Goal: Task Accomplishment & Management: Manage account settings

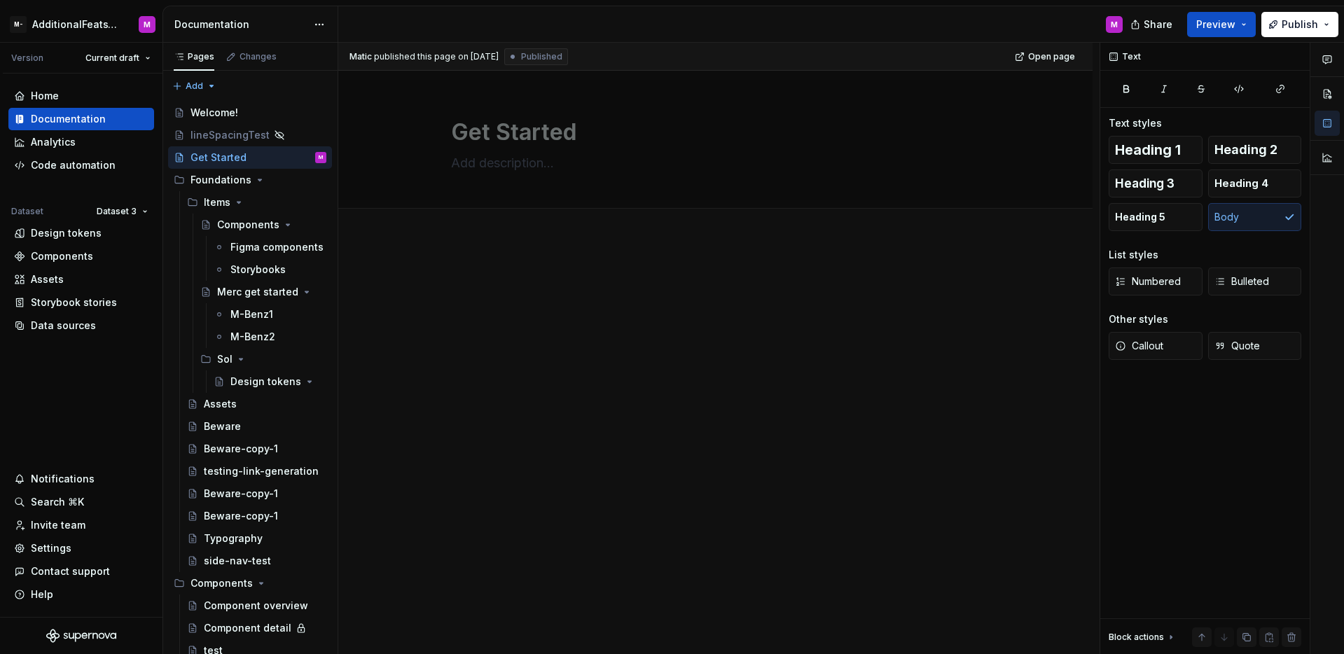
type textarea "*"
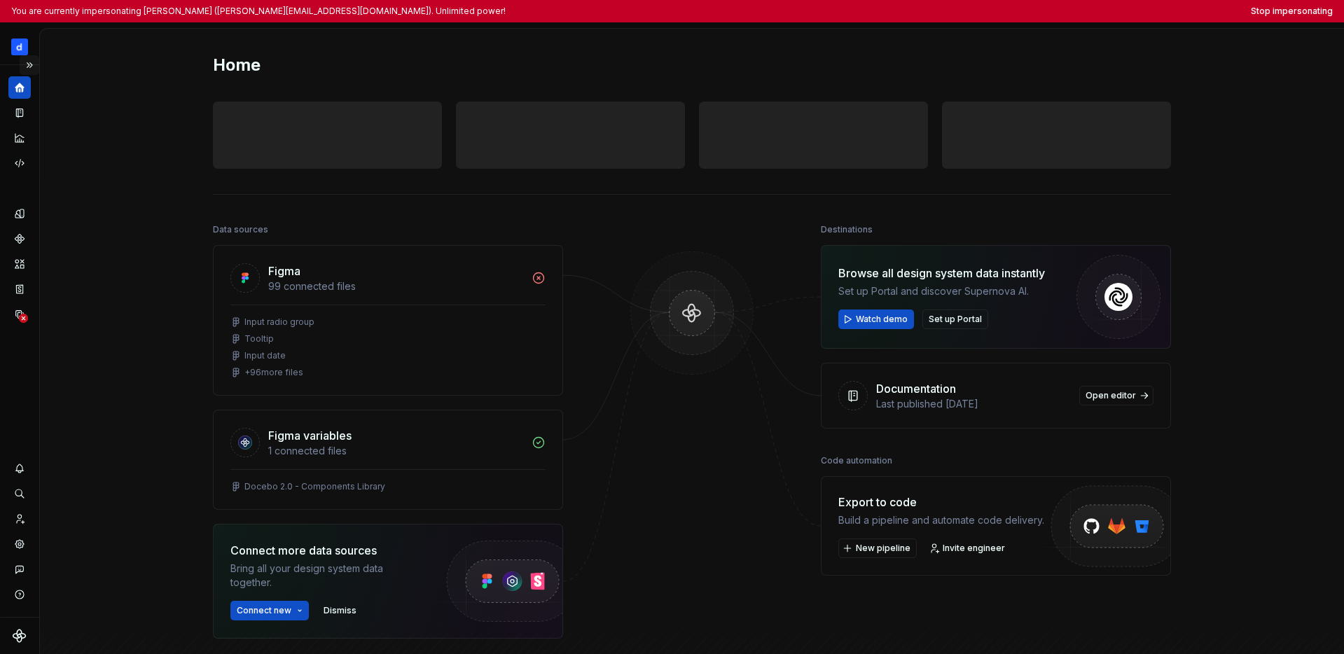
click at [34, 67] on button "Expand sidebar" at bounding box center [30, 65] width 20 height 20
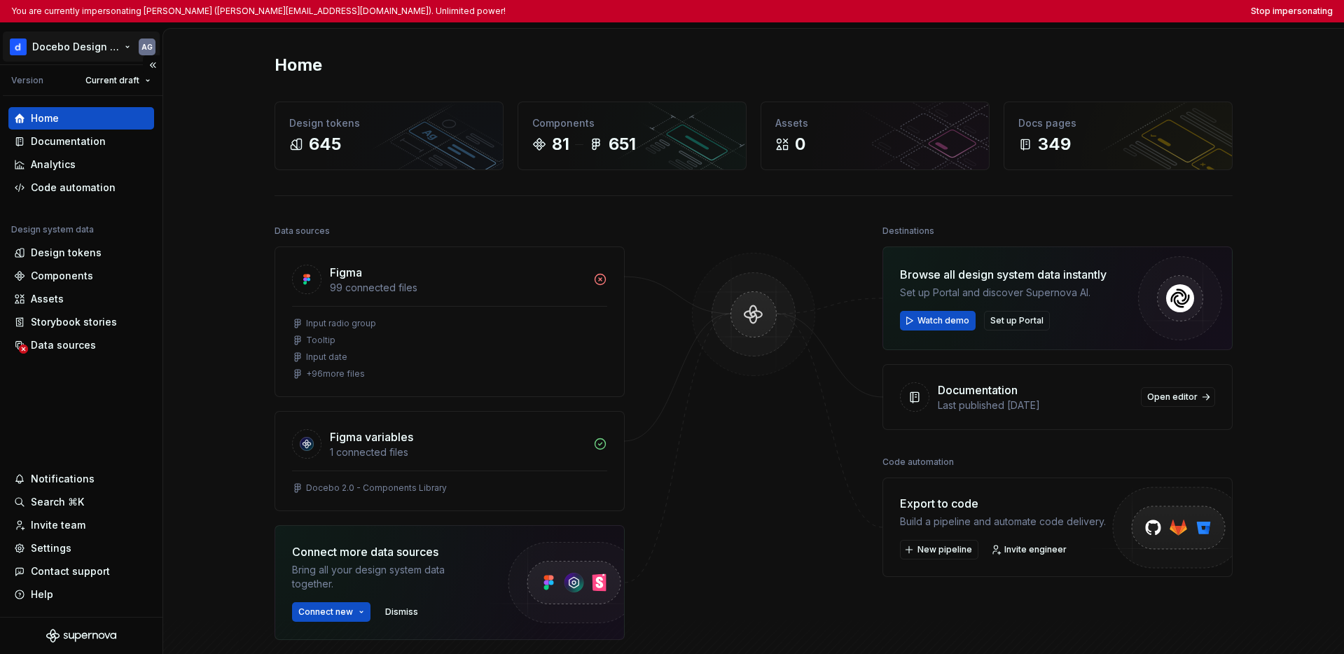
click at [48, 50] on html "You are currently impersonating Alessandro Giordano (alessandro.giordano@docebo…" at bounding box center [672, 327] width 1344 height 654
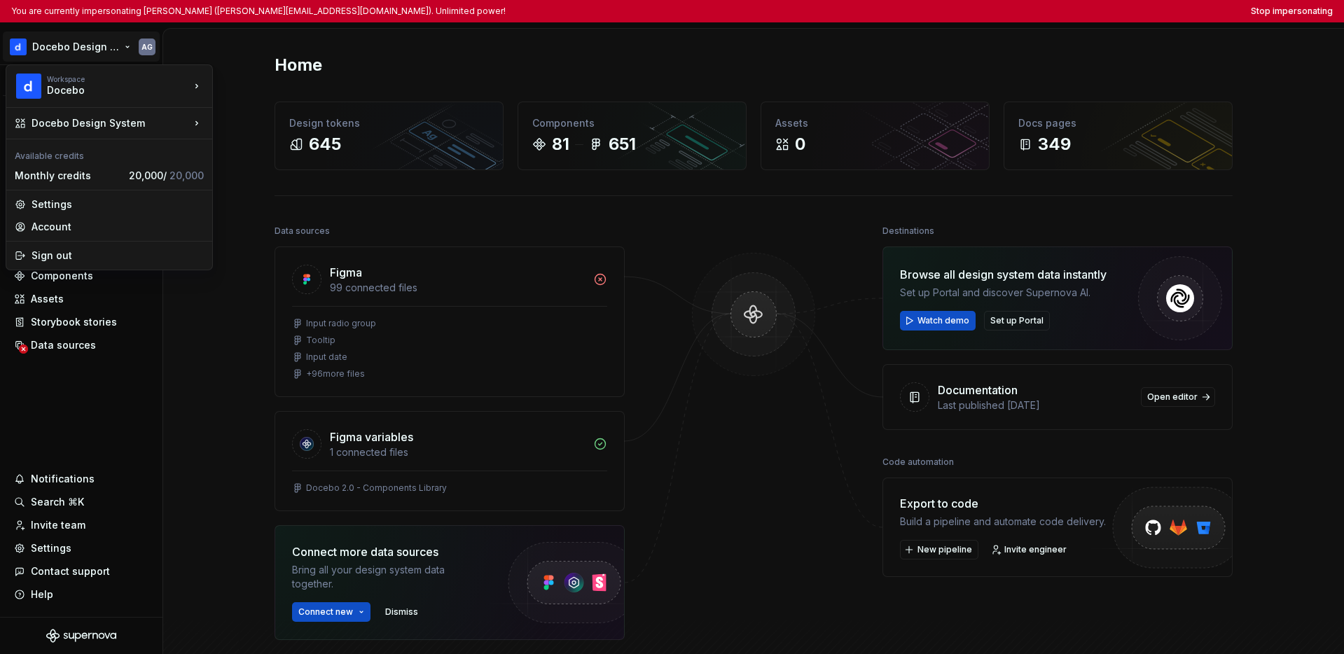
click at [86, 394] on html "You are currently impersonating Alessandro Giordano (alessandro.giordano@docebo…" at bounding box center [672, 327] width 1344 height 654
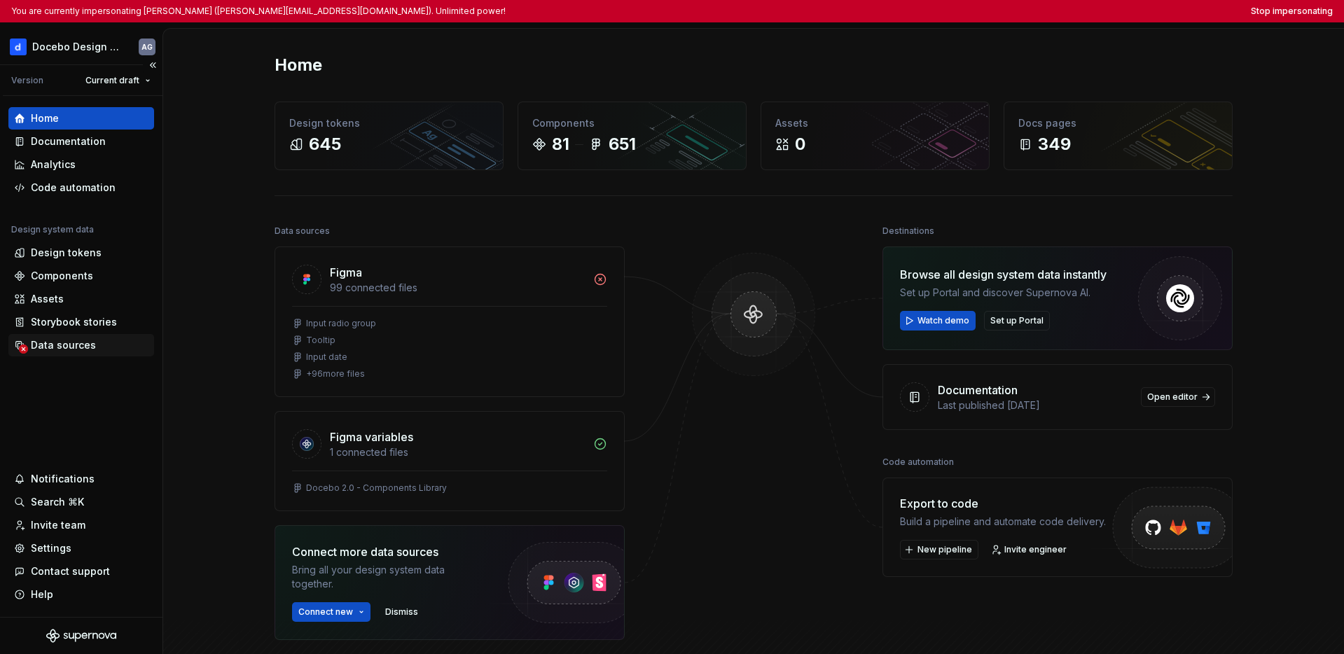
click at [83, 350] on div "Data sources" at bounding box center [63, 345] width 65 height 14
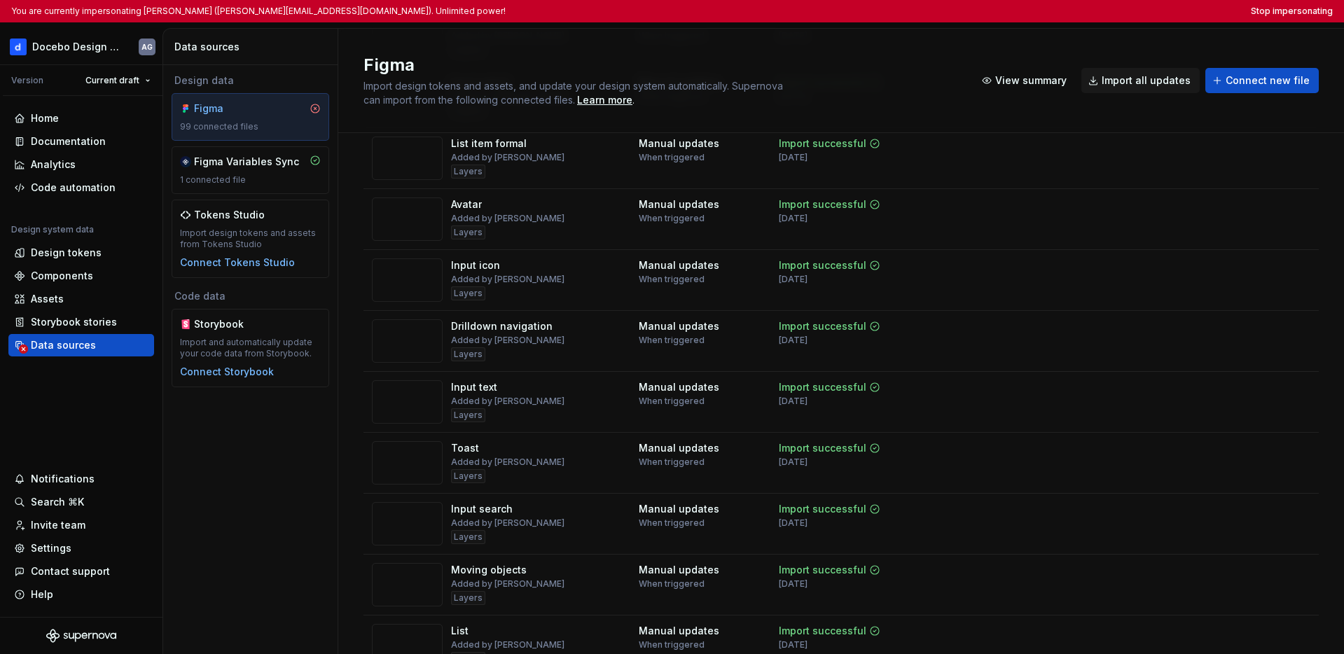
scroll to position [5683, 0]
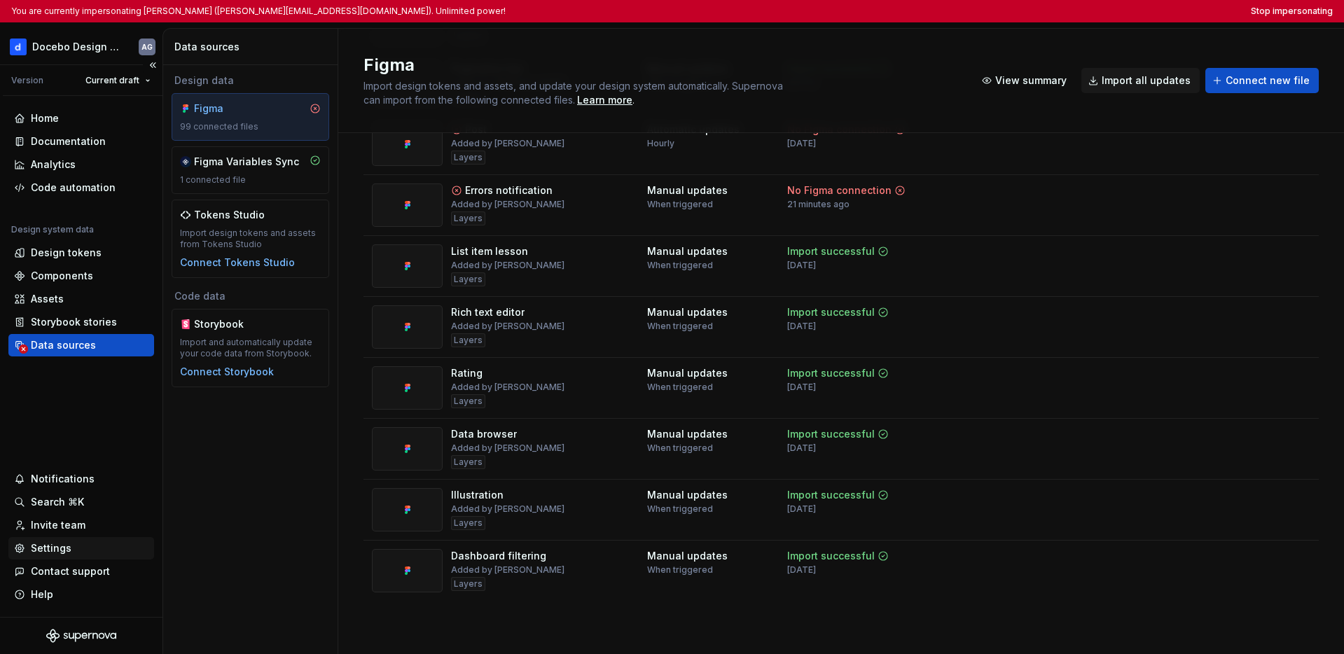
click at [87, 548] on div "Settings" at bounding box center [81, 549] width 135 height 14
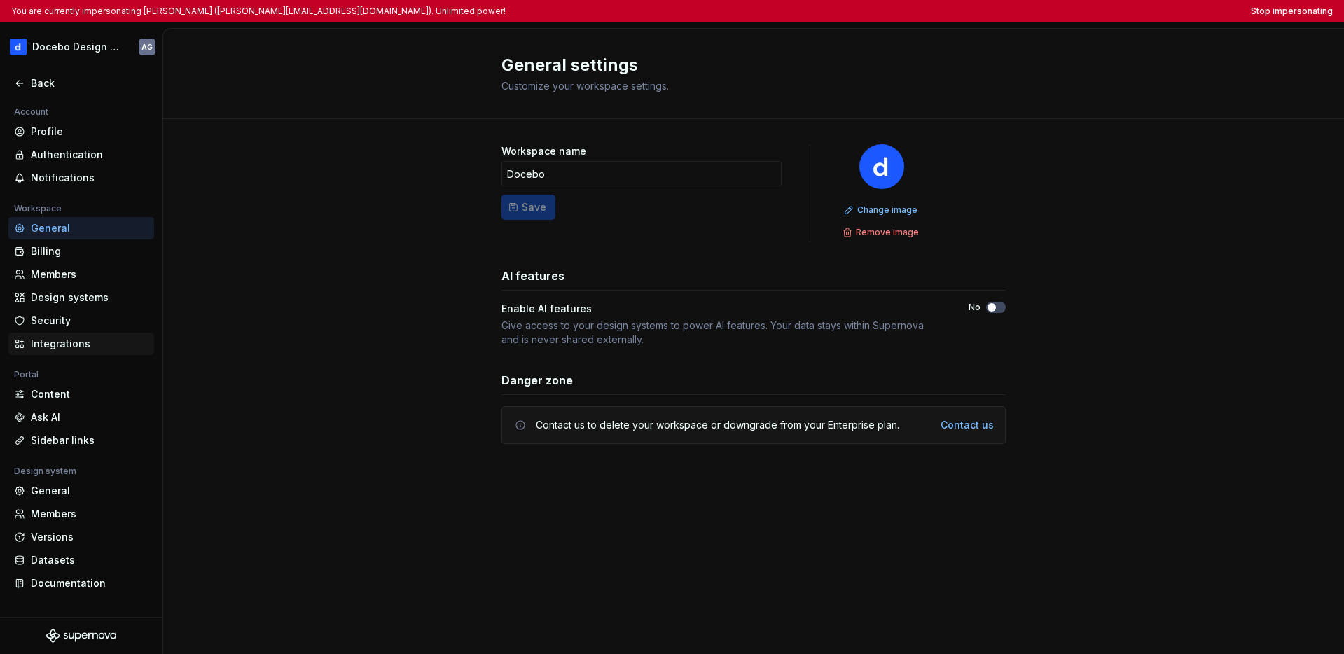
click at [85, 344] on div "Integrations" at bounding box center [90, 344] width 118 height 14
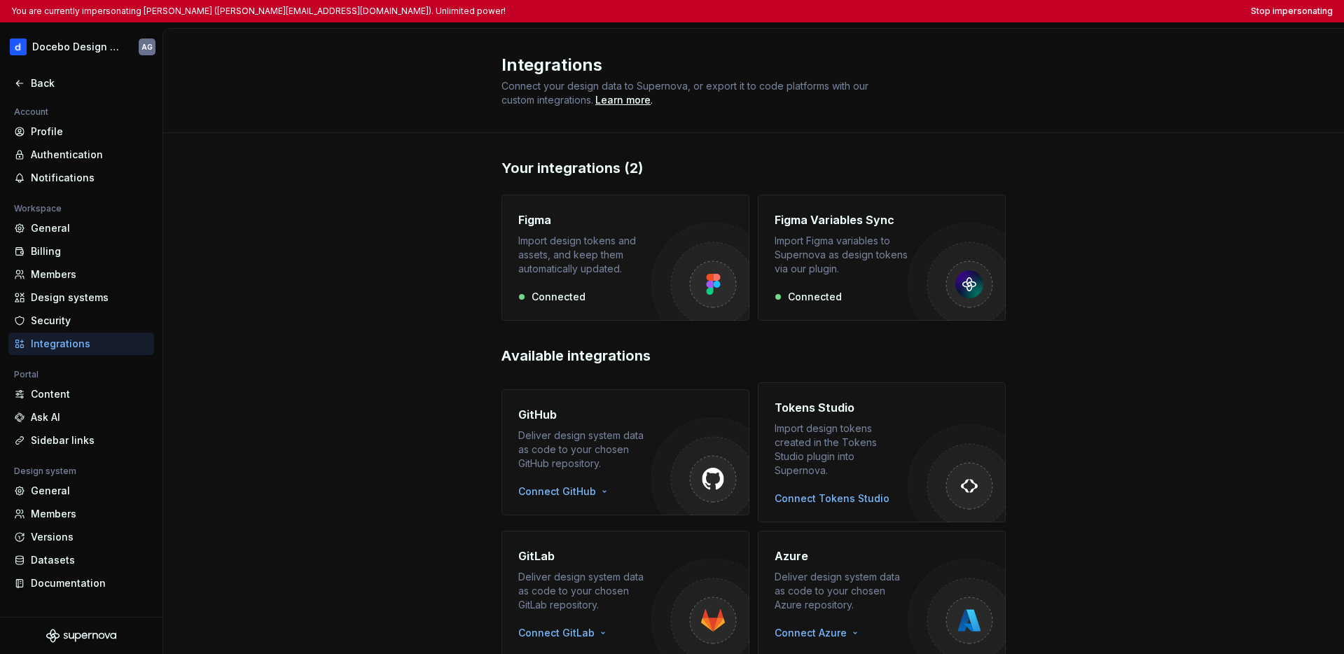
click at [611, 255] on div "Import design tokens and assets, and keep them automatically updated." at bounding box center [584, 255] width 133 height 42
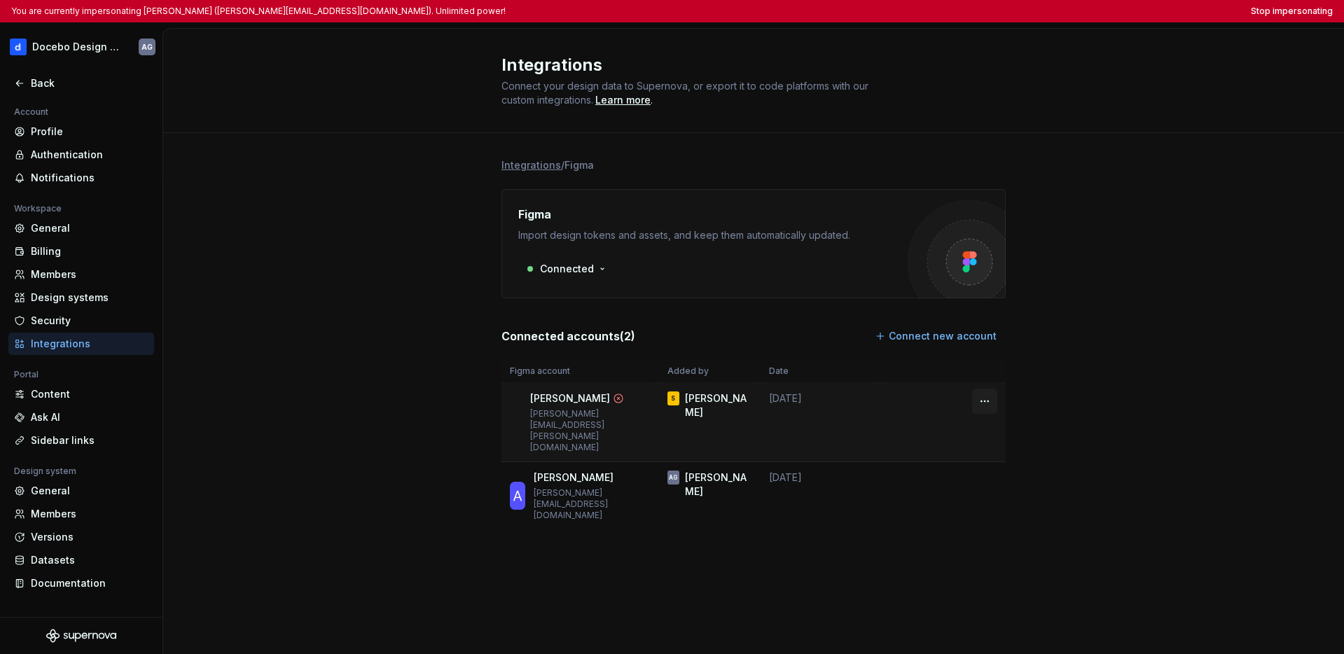
click at [993, 397] on html "You are currently impersonating Alessandro Giordano (alessandro.giordano@docebo…" at bounding box center [672, 327] width 1344 height 654
click at [1039, 404] on html "You are currently impersonating Alessandro Giordano (alessandro.giordano@docebo…" at bounding box center [672, 327] width 1344 height 654
click at [988, 456] on html "You are currently impersonating Alessandro Giordano (alessandro.giordano@docebo…" at bounding box center [672, 327] width 1344 height 654
click at [1039, 446] on html "You are currently impersonating Alessandro Giordano (alessandro.giordano@docebo…" at bounding box center [672, 327] width 1344 height 654
click at [1039, 7] on button "Stop impersonating" at bounding box center [1292, 11] width 82 height 11
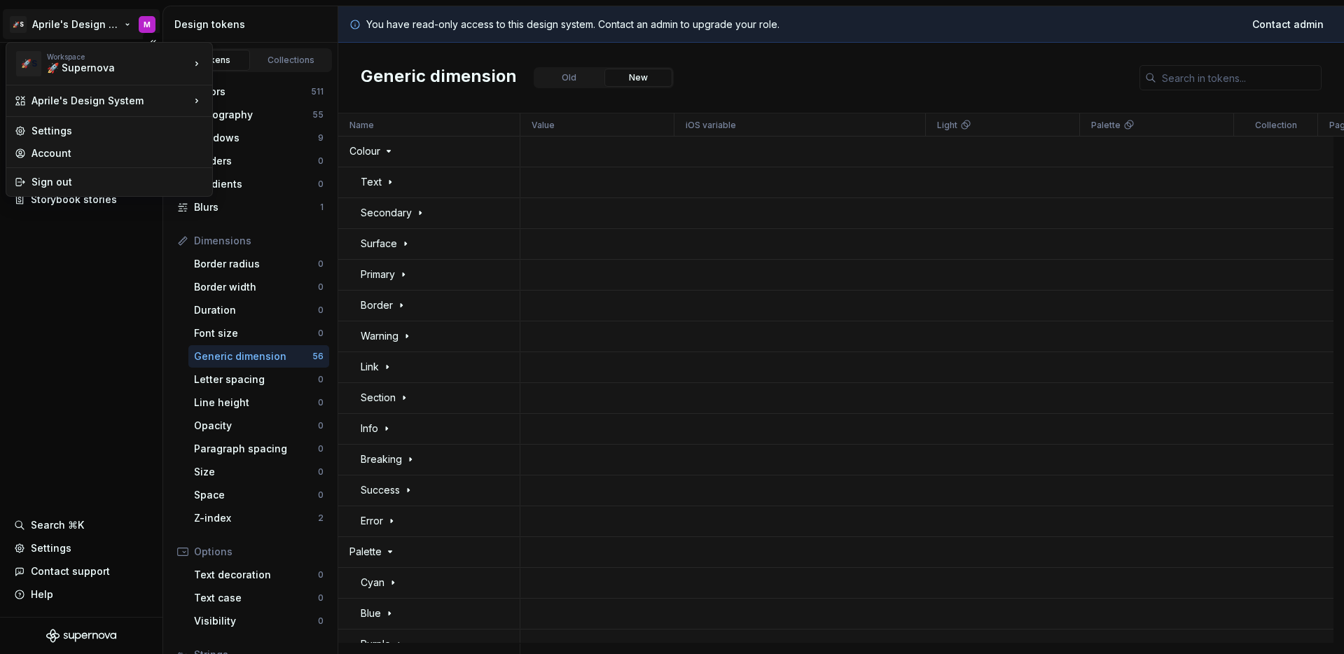
click at [83, 28] on html "🚀S Aprile's Design System M Documentation Design system data Design tokens Comp…" at bounding box center [672, 327] width 1344 height 654
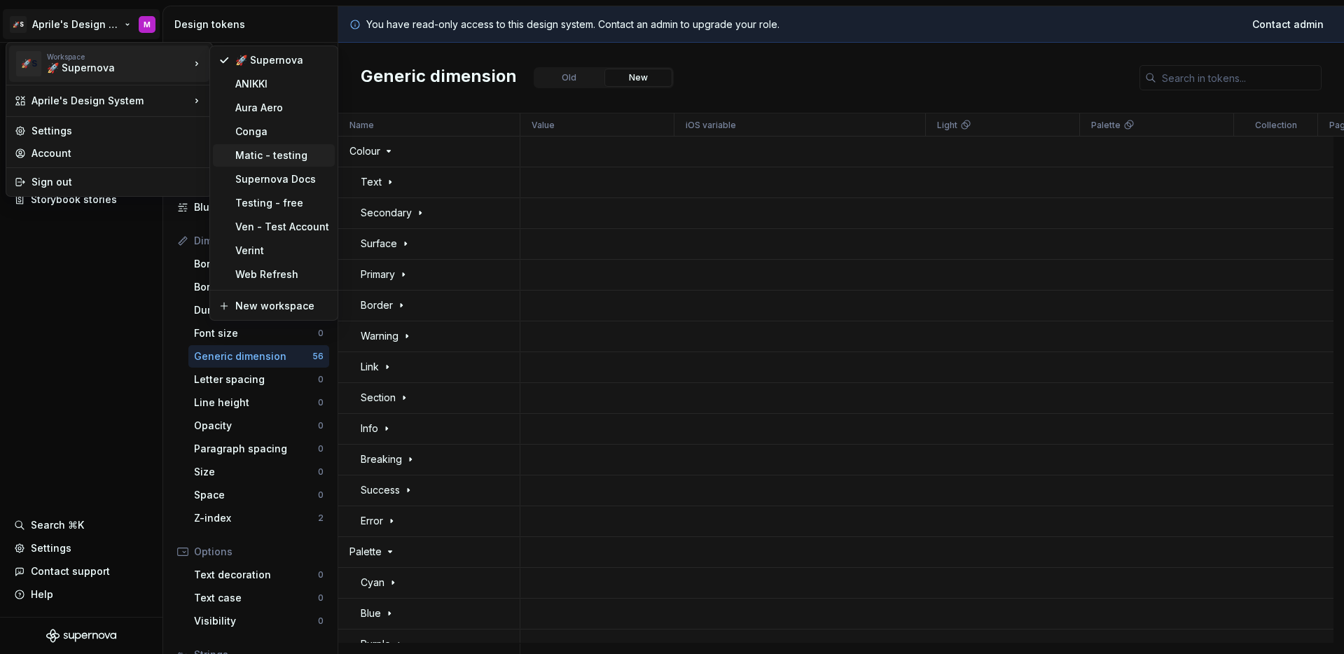
click at [266, 158] on div "Matic - testing" at bounding box center [282, 156] width 94 height 14
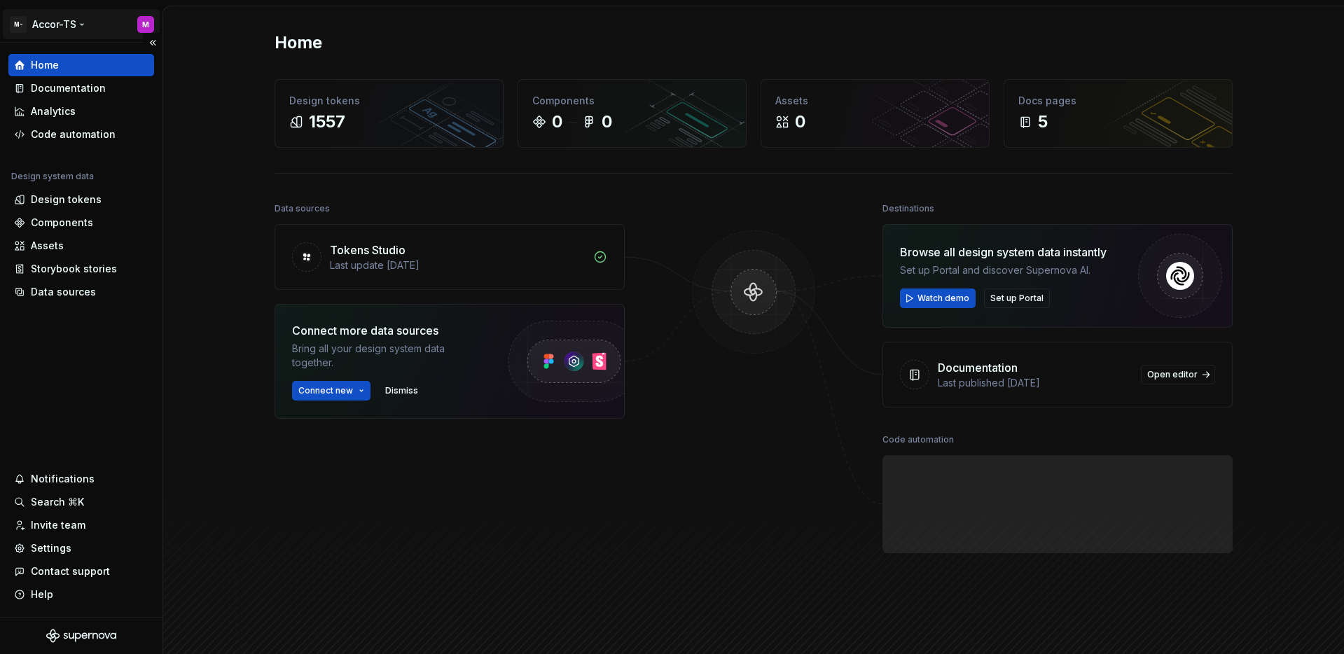
click at [70, 26] on html "M- Accor-TS M Home Documentation Analytics Code automation Design system data D…" at bounding box center [672, 327] width 1344 height 654
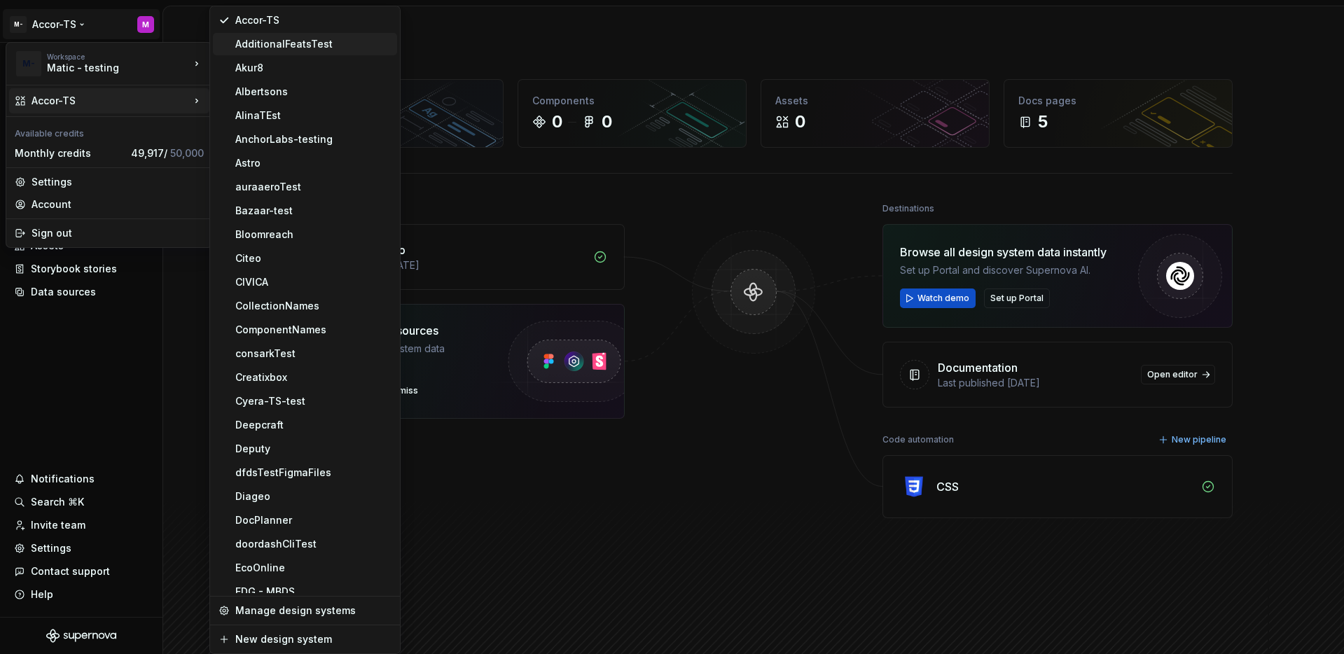
click at [287, 50] on div "AdditionalFeatsTest" at bounding box center [313, 44] width 156 height 14
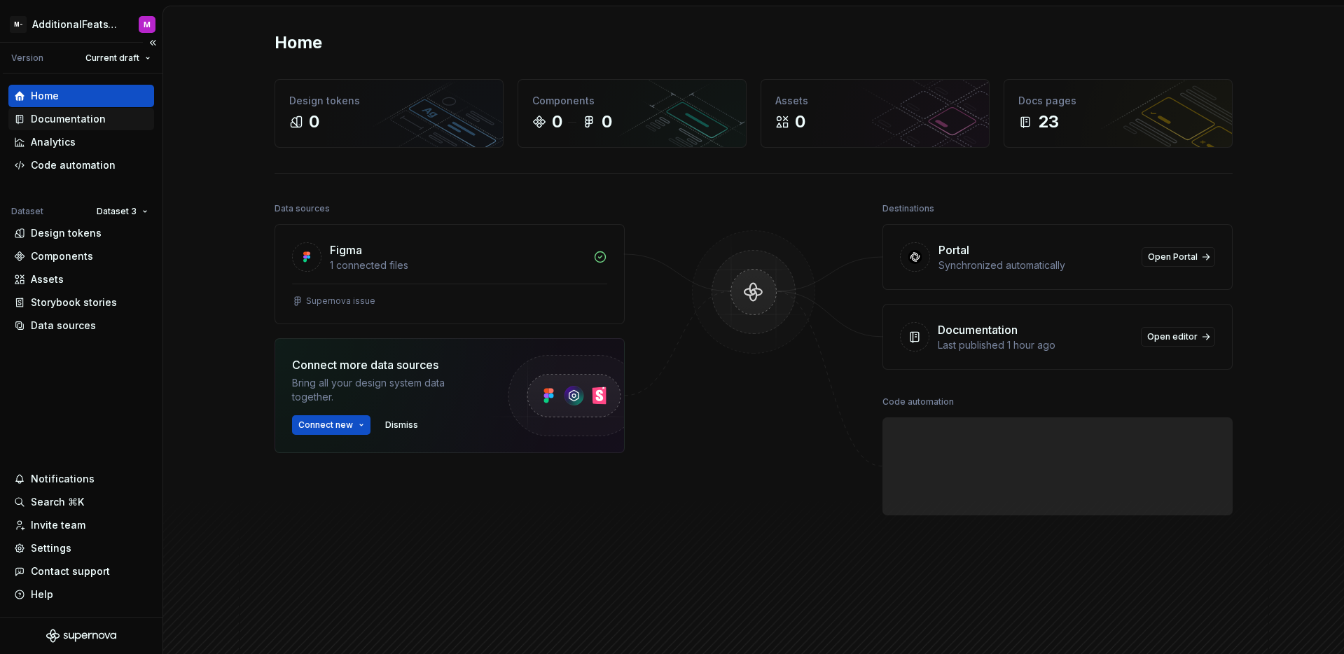
click at [73, 109] on div "Documentation" at bounding box center [81, 119] width 146 height 22
click at [78, 115] on div "Documentation" at bounding box center [68, 119] width 75 height 14
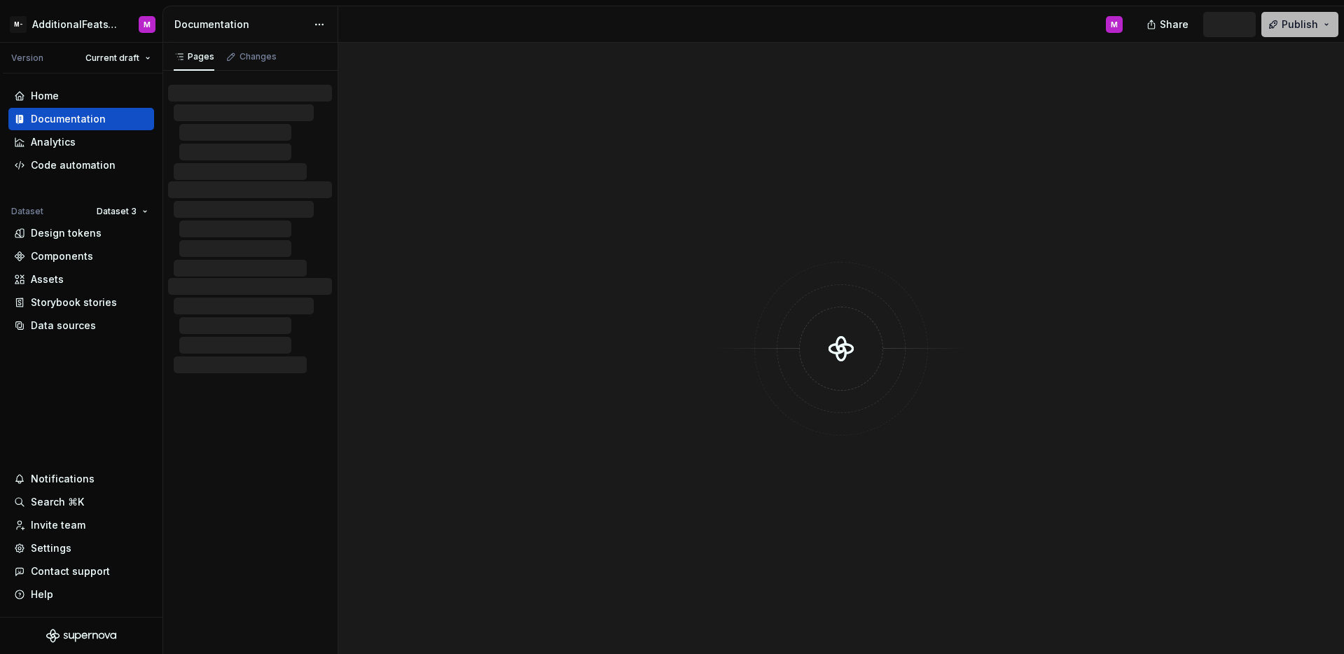
click at [1328, 22] on button "Publish" at bounding box center [1300, 24] width 77 height 25
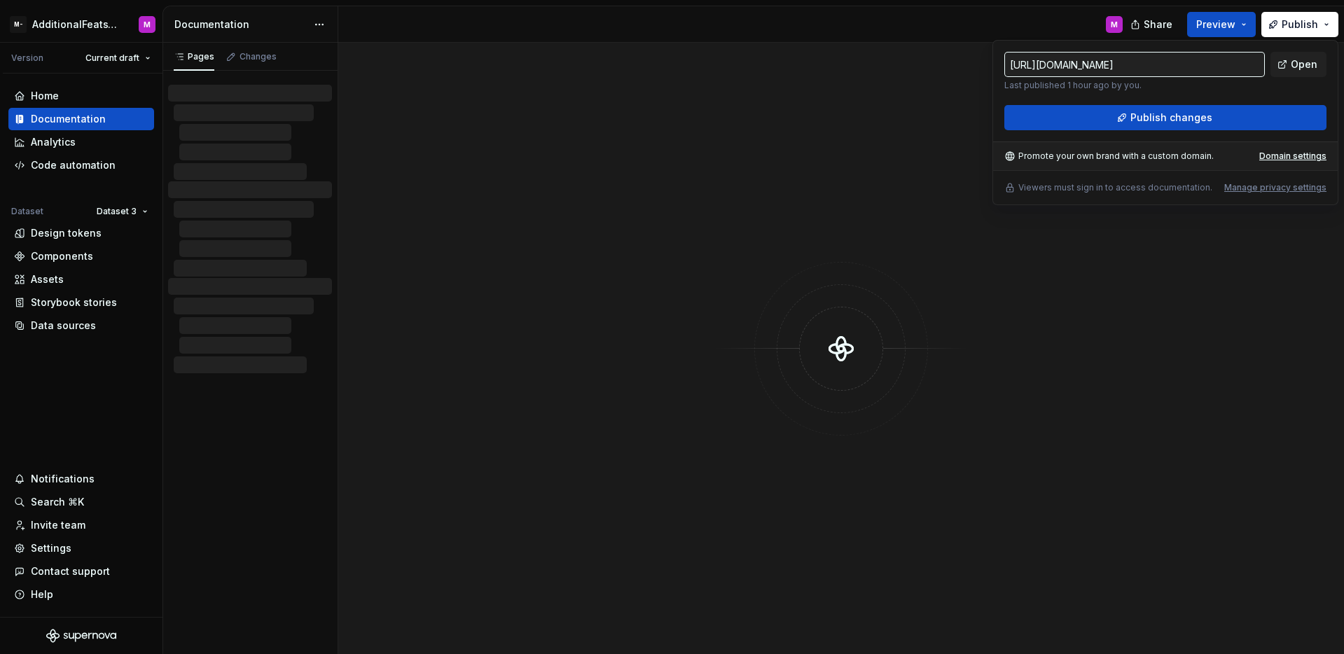
click at [944, 420] on div at bounding box center [841, 349] width 1006 height 612
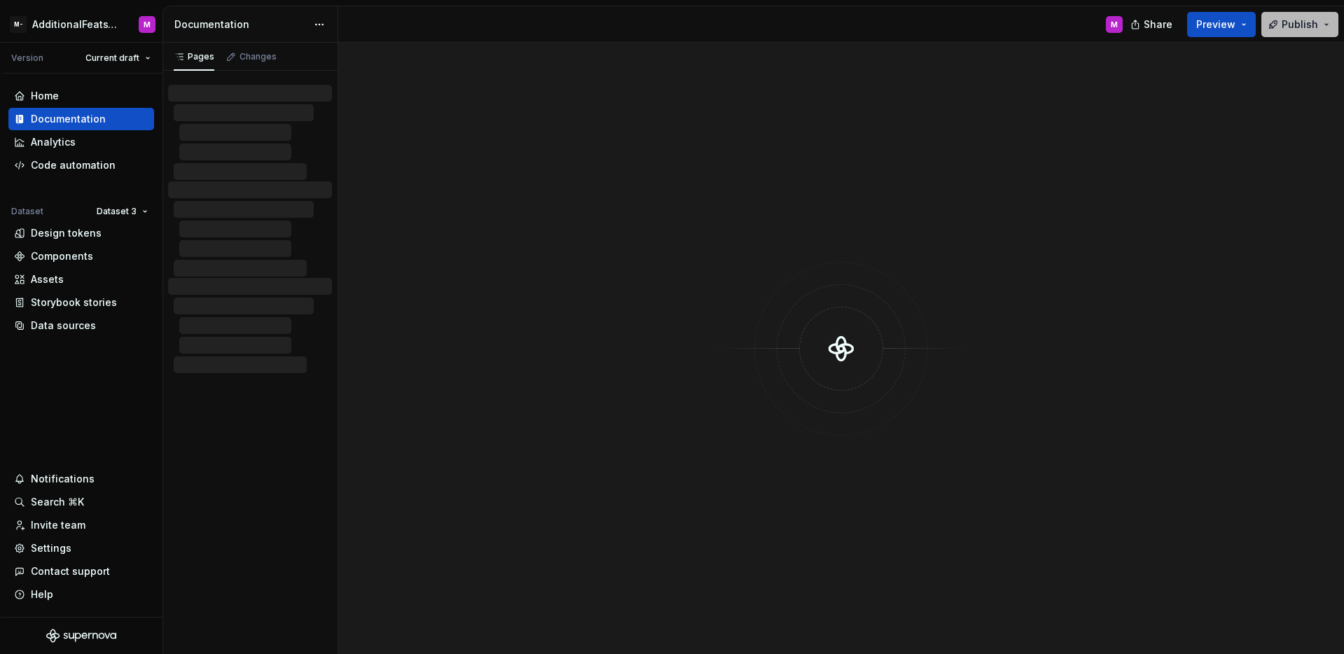
click at [1298, 24] on span "Publish" at bounding box center [1300, 25] width 36 height 14
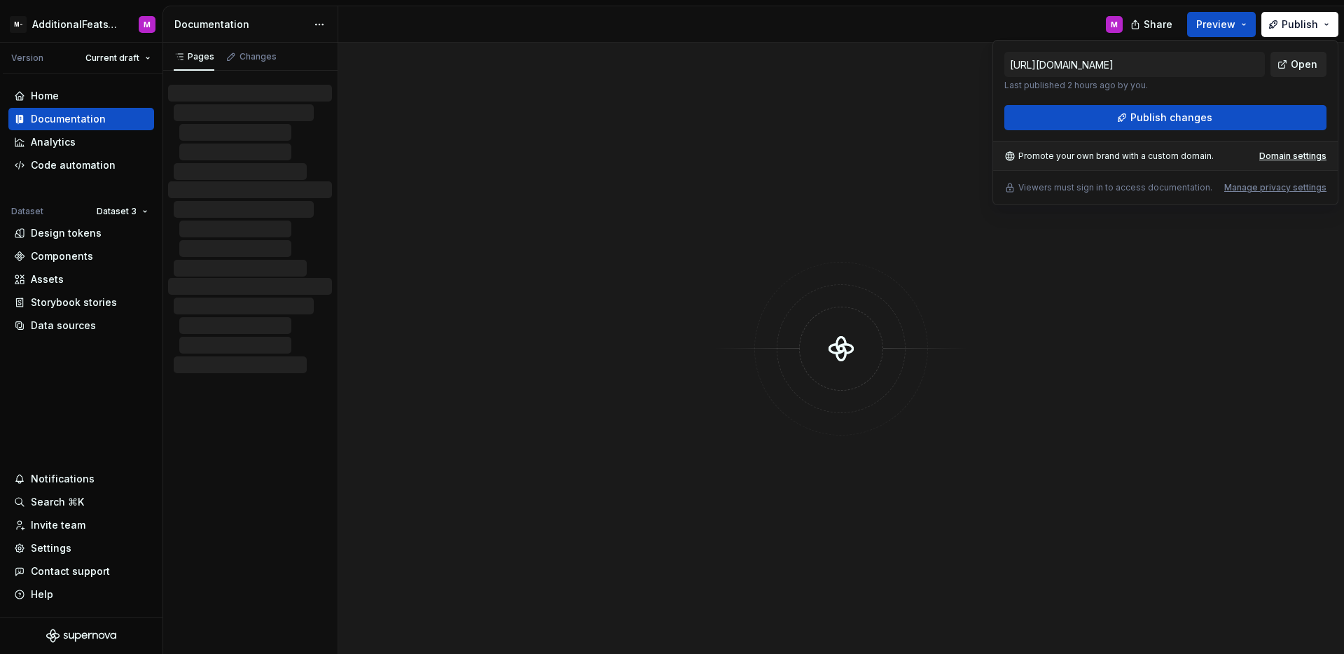
click at [1283, 66] on link "Open" at bounding box center [1299, 64] width 56 height 25
click at [128, 354] on div "Home Documentation Analytics Code automation Dataset Dataset 3 Design tokens Co…" at bounding box center [81, 346] width 163 height 544
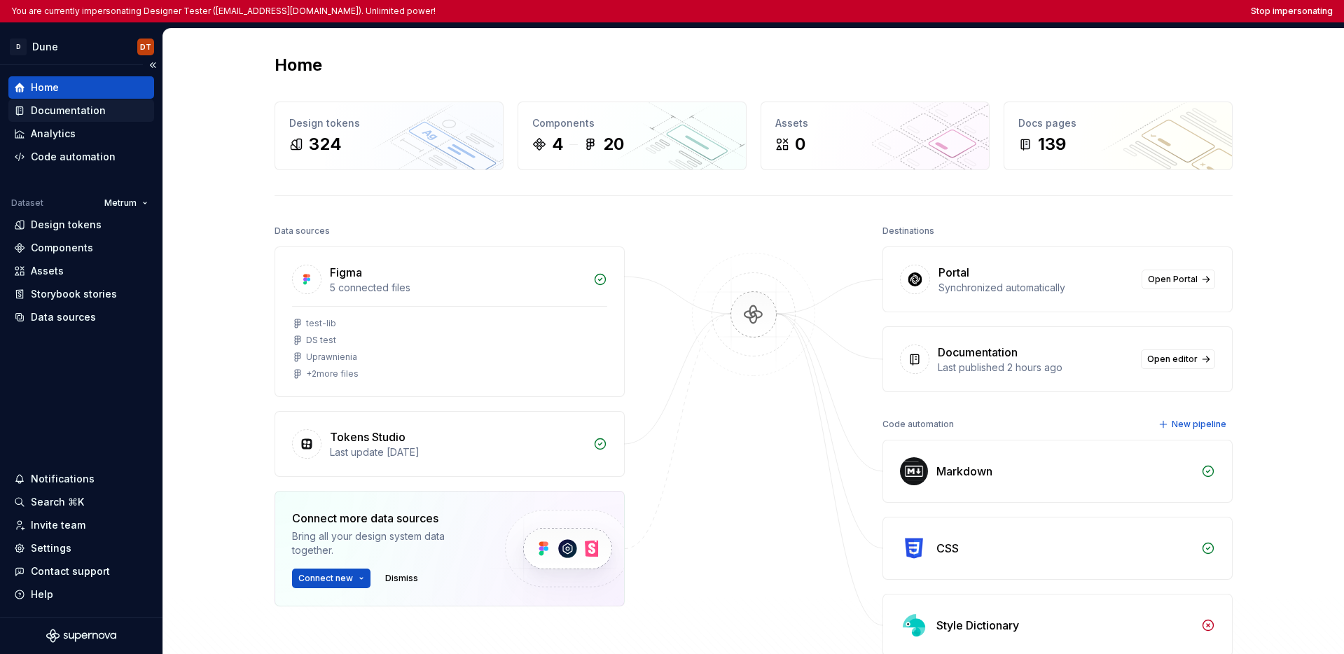
click at [85, 117] on div "Documentation" at bounding box center [68, 111] width 75 height 14
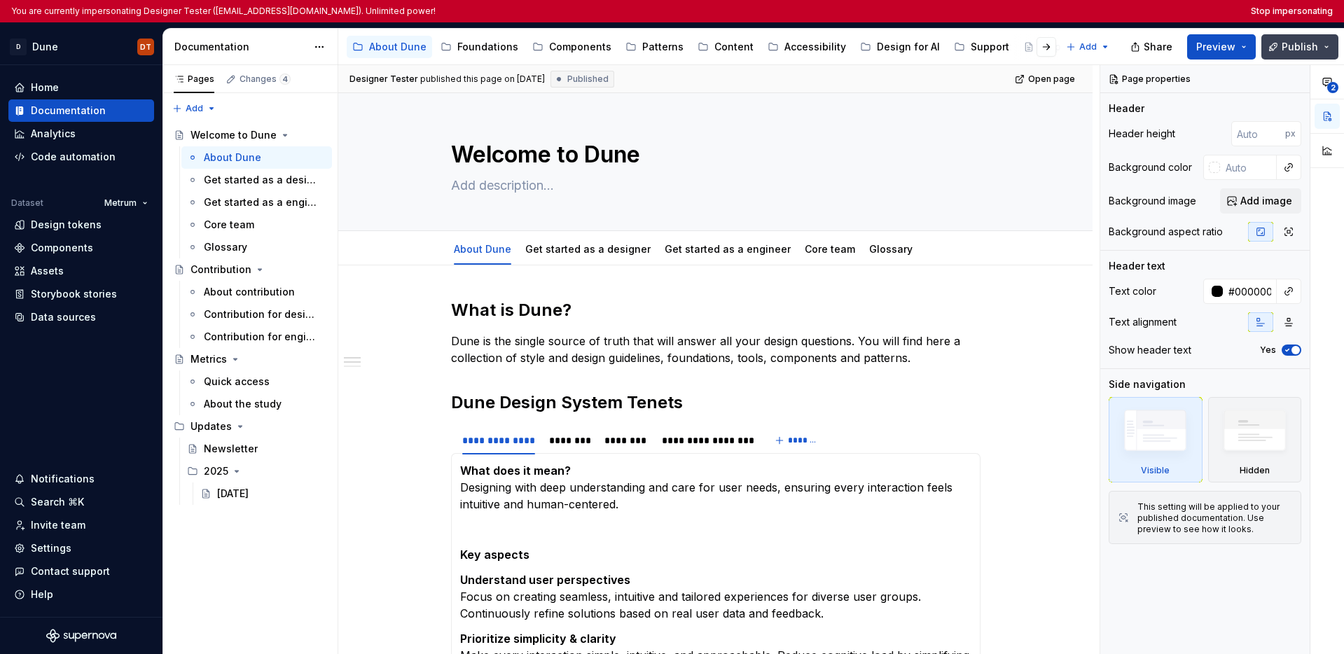
click at [812, 52] on button "Publish" at bounding box center [1300, 46] width 77 height 25
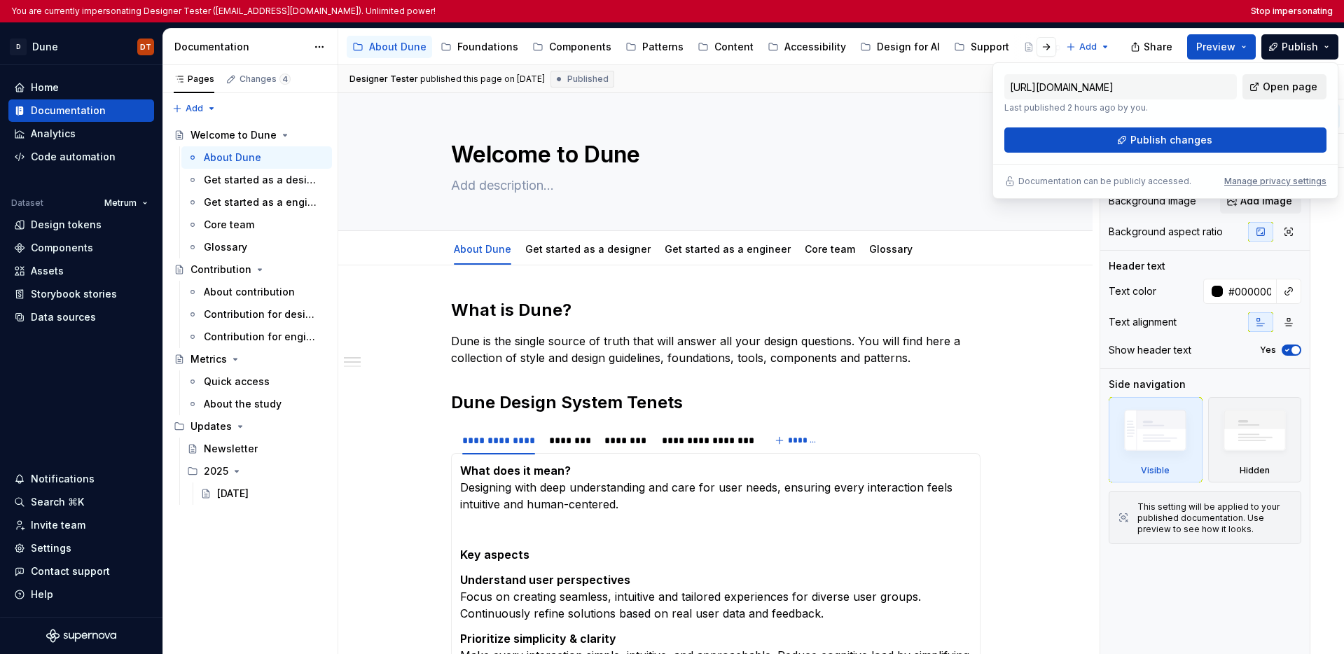
click at [812, 81] on span "Open page" at bounding box center [1290, 87] width 55 height 14
click at [53, 552] on div "Settings" at bounding box center [51, 549] width 41 height 14
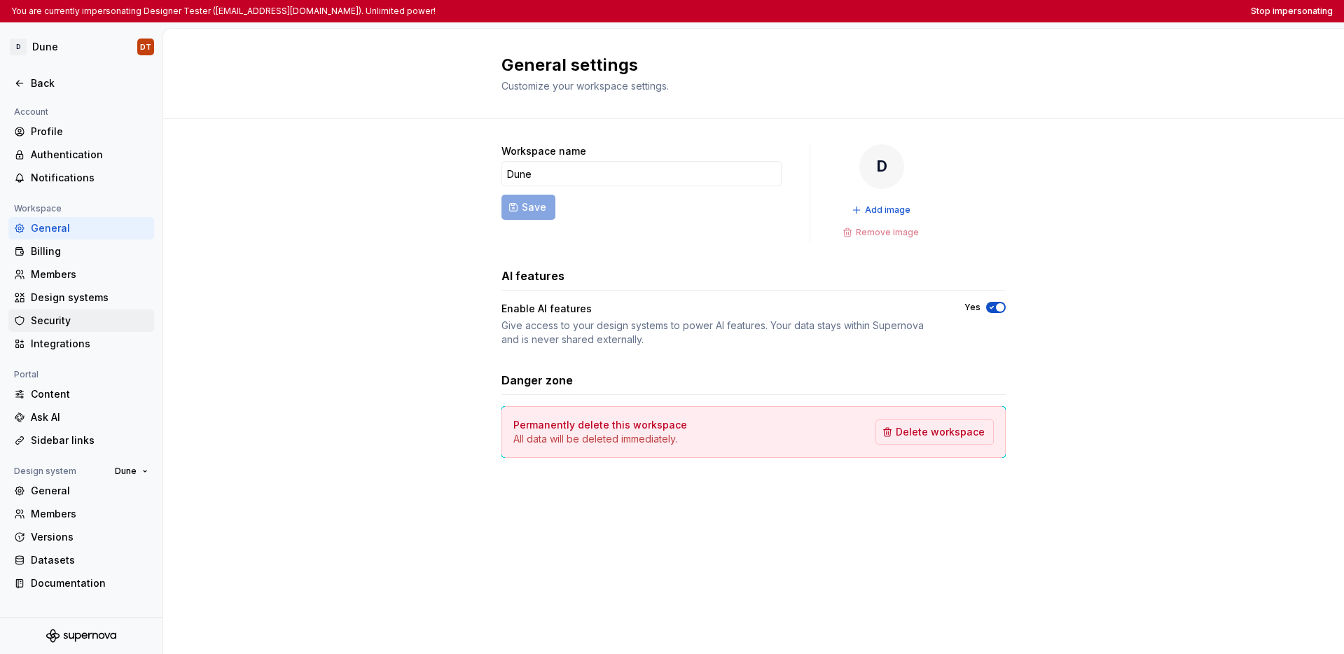
click at [81, 326] on div "Security" at bounding box center [90, 321] width 118 height 14
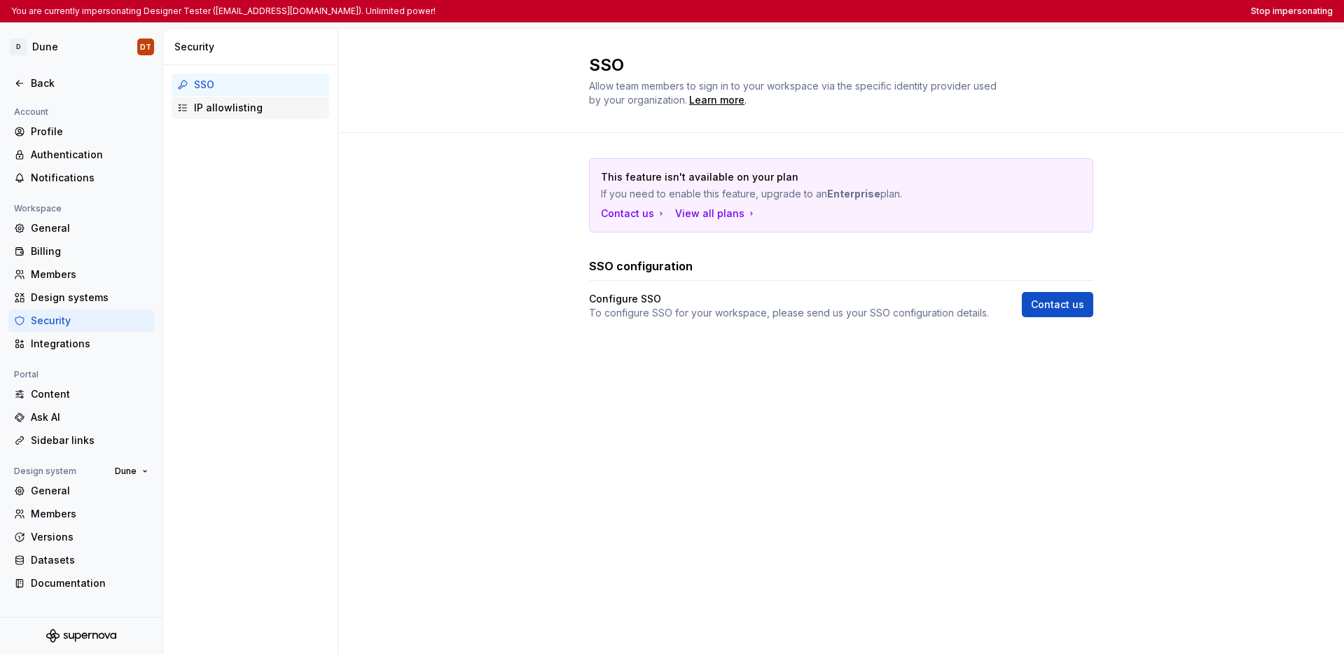
click at [259, 113] on div "IP allowlisting" at bounding box center [259, 108] width 130 height 14
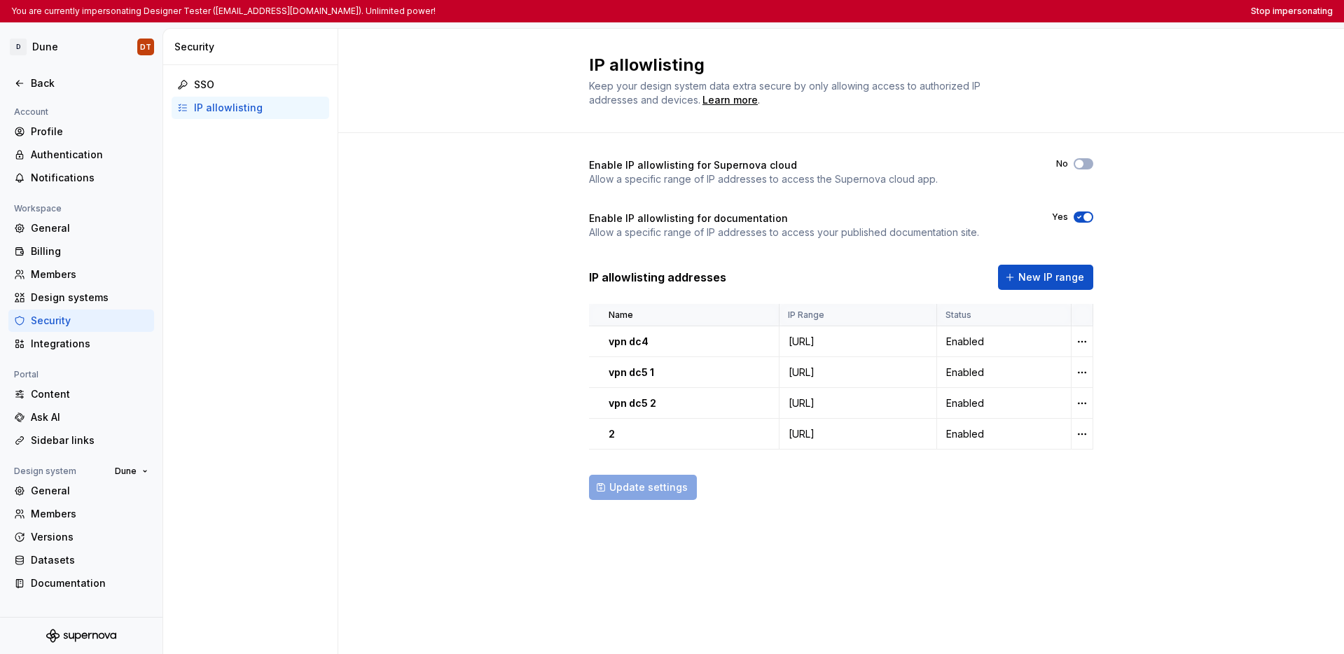
click at [747, 486] on div "Update settings" at bounding box center [841, 487] width 504 height 25
click at [812, 341] on html "You are currently impersonating Designer Tester (supernova-test@allegro.com). U…" at bounding box center [672, 327] width 1344 height 654
click at [812, 324] on html "You are currently impersonating Designer Tester (supernova-test@allegro.com). U…" at bounding box center [672, 327] width 1344 height 654
click at [74, 583] on div "Documentation" at bounding box center [90, 584] width 118 height 14
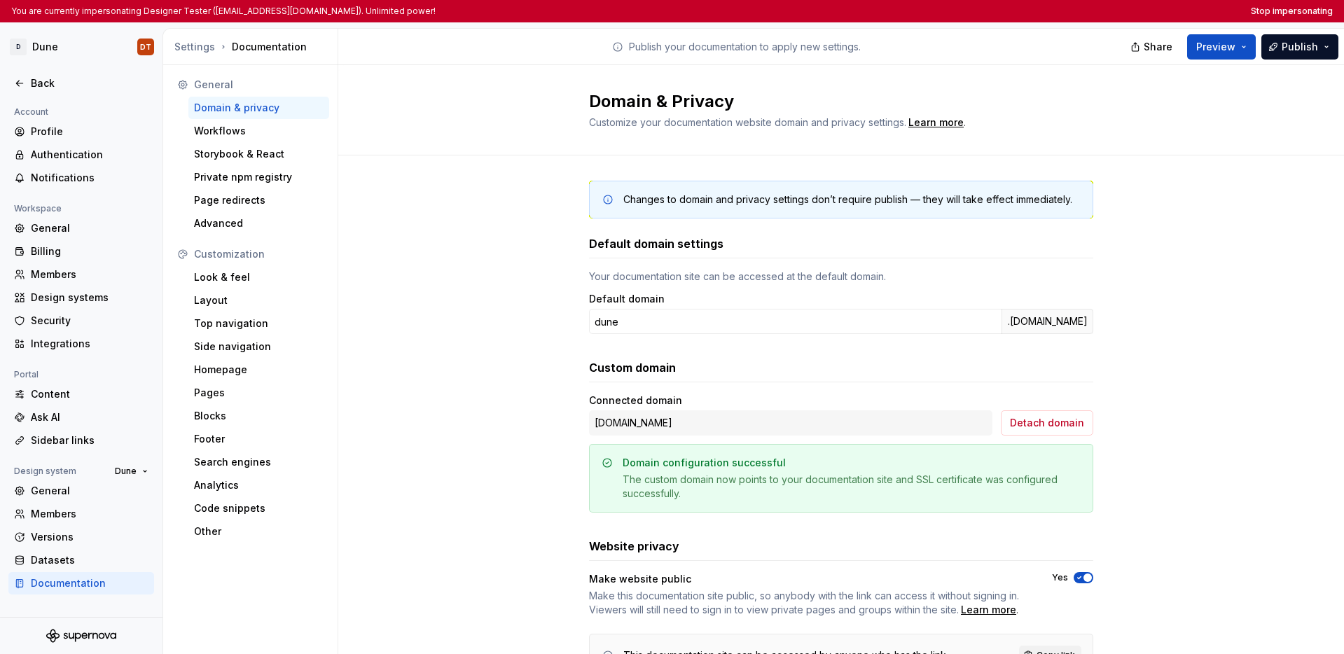
scroll to position [48, 0]
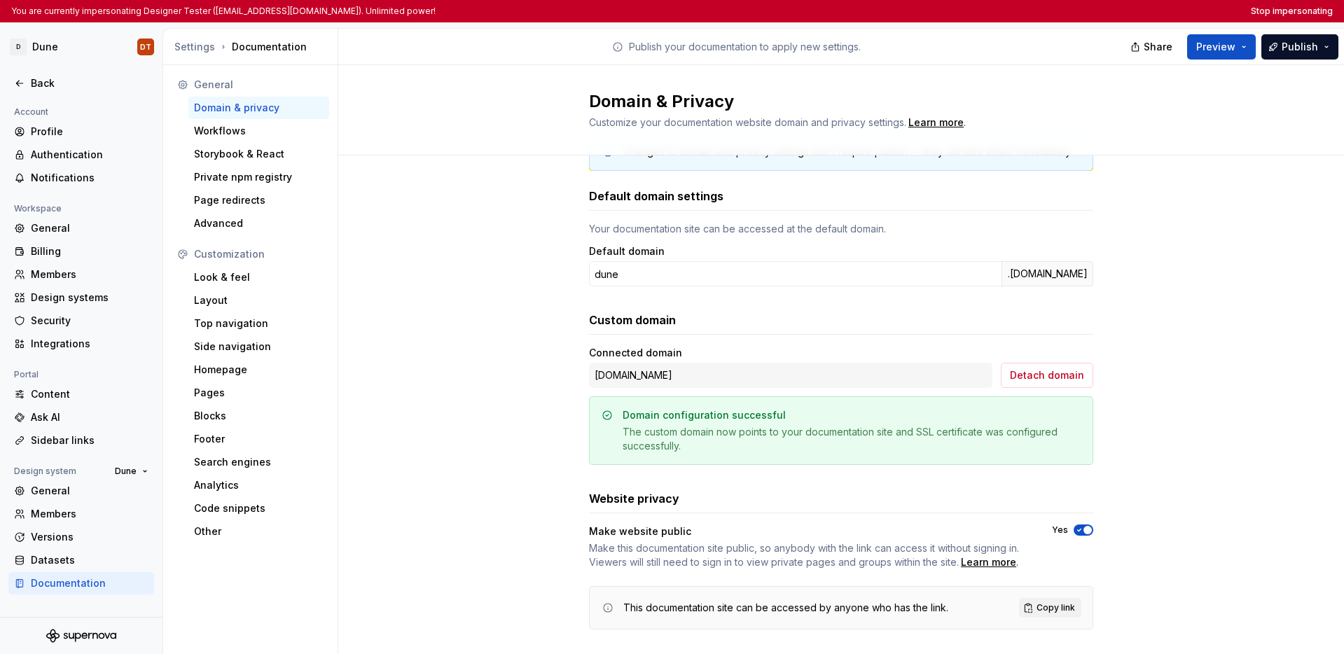
click at [704, 370] on div "dune.allegrogroup.com" at bounding box center [791, 375] width 404 height 25
click at [705, 375] on div "dune.allegrogroup.com" at bounding box center [791, 375] width 404 height 25
drag, startPoint x: 704, startPoint y: 376, endPoint x: 591, endPoint y: 376, distance: 113.5
click at [591, 376] on div "dune.allegrogroup.com" at bounding box center [791, 375] width 404 height 25
copy div "dune.allegrogroup.com"
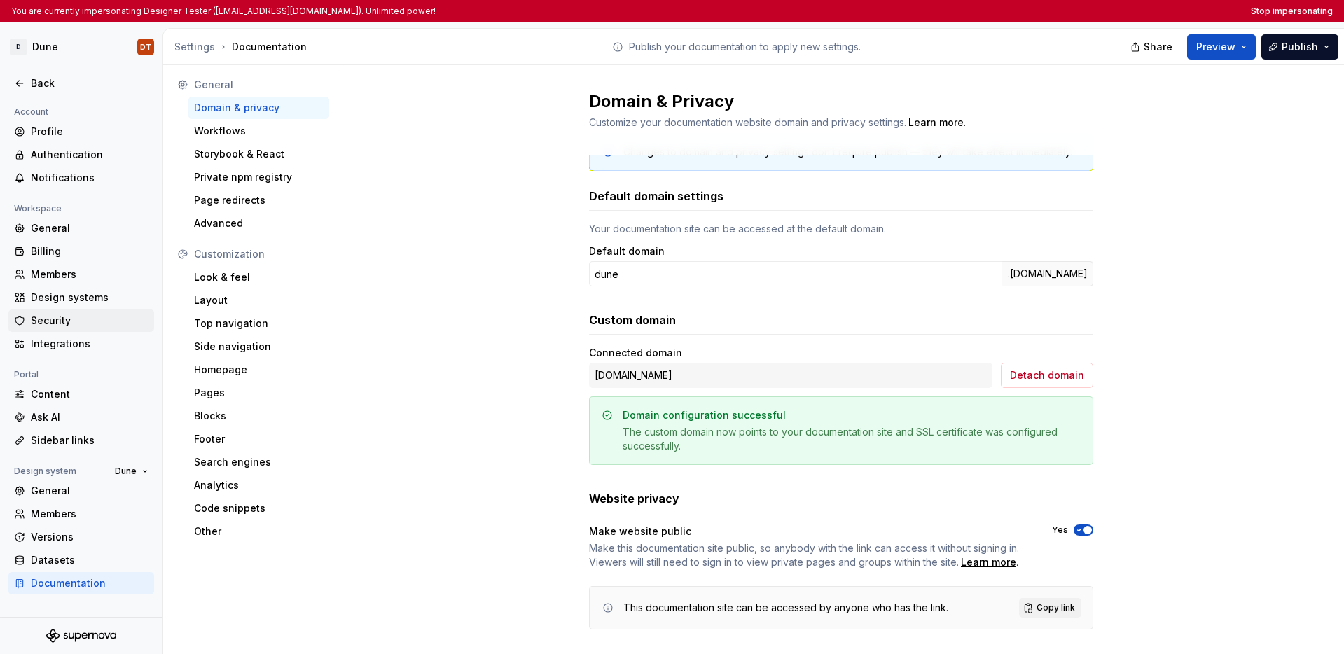
click at [80, 328] on div "Security" at bounding box center [81, 321] width 146 height 22
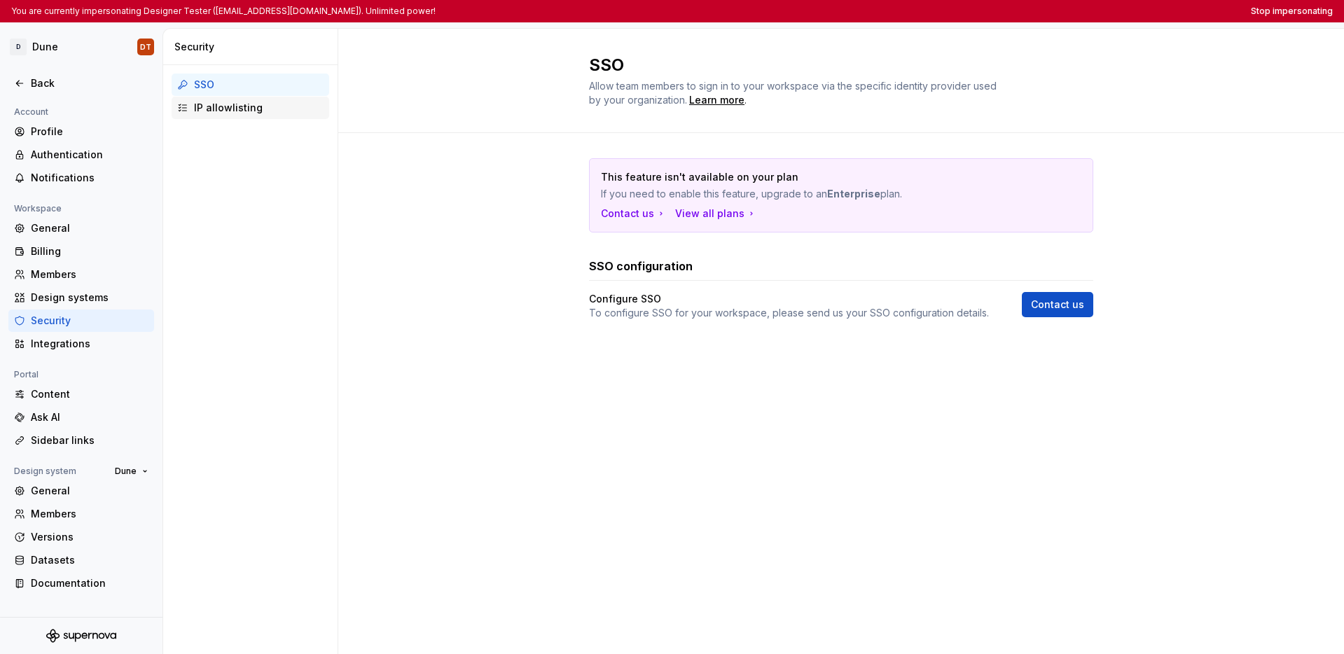
click at [237, 111] on div "IP allowlisting" at bounding box center [259, 108] width 130 height 14
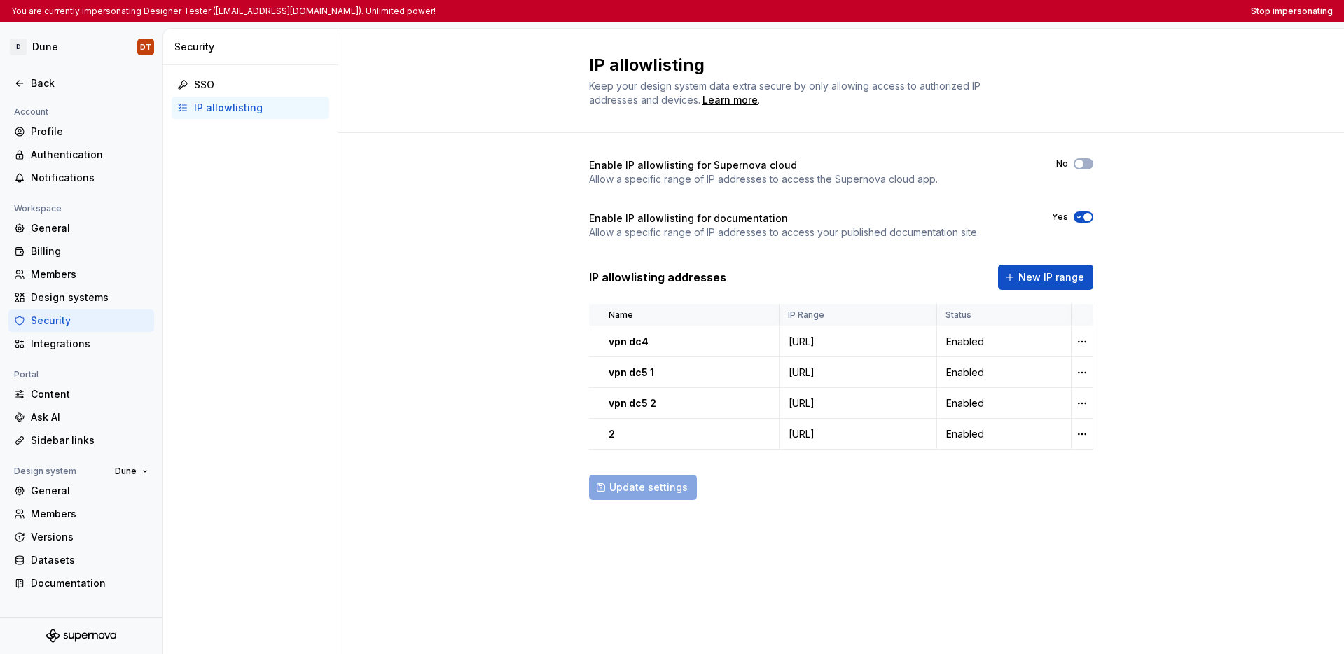
click at [812, 232] on div "Enable IP allowlisting for Supernova cloud Allow a specific range of IP address…" at bounding box center [841, 343] width 1006 height 420
drag, startPoint x: 869, startPoint y: 403, endPoint x: 755, endPoint y: 404, distance: 114.2
click at [780, 404] on div "194.0.251.68/24" at bounding box center [858, 404] width 156 height 14
copy div "194.0.251.68/24"
click at [349, 333] on div "Enable IP allowlisting for Supernova cloud Allow a specific range of IP address…" at bounding box center [841, 343] width 1006 height 420
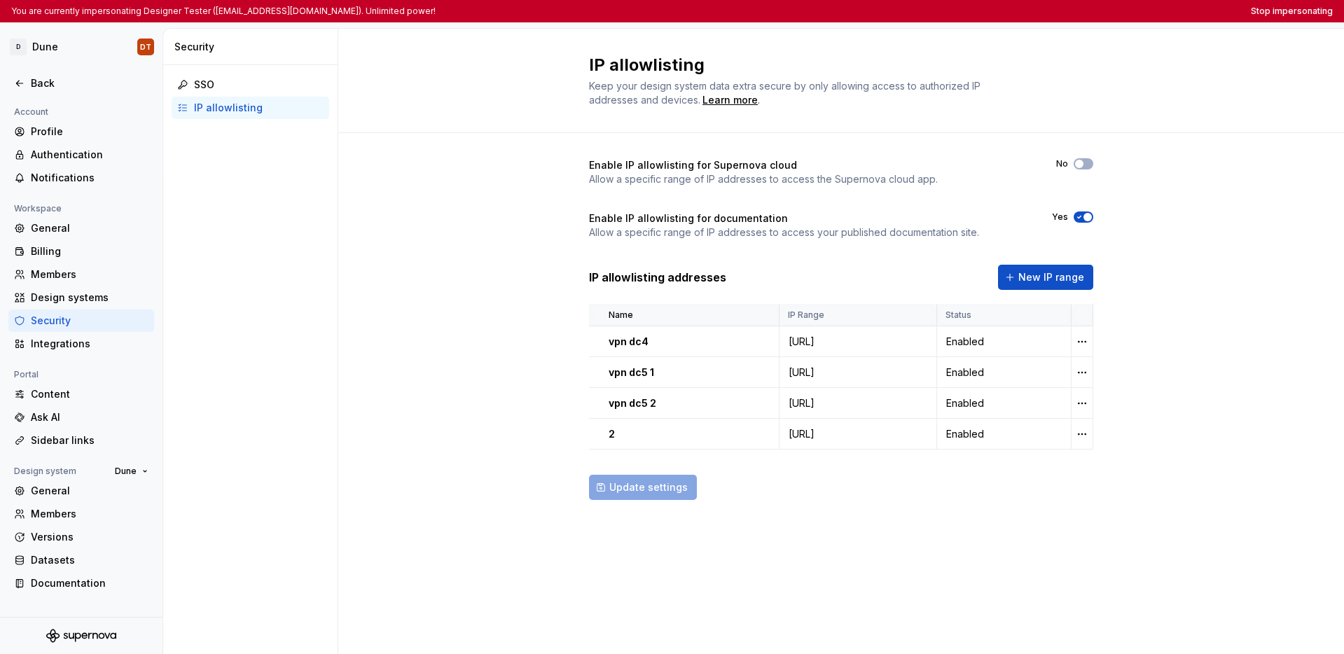
click at [380, 328] on div "Enable IP allowlisting for Supernova cloud Allow a specific range of IP address…" at bounding box center [841, 343] width 1006 height 420
click at [134, 474] on span "Dune" at bounding box center [126, 471] width 22 height 11
click at [216, 462] on div "SSO IP allowlisting" at bounding box center [250, 359] width 175 height 589
click at [278, 364] on div "SSO IP allowlisting" at bounding box center [250, 359] width 175 height 589
click at [31, 90] on div "Back" at bounding box center [81, 83] width 146 height 22
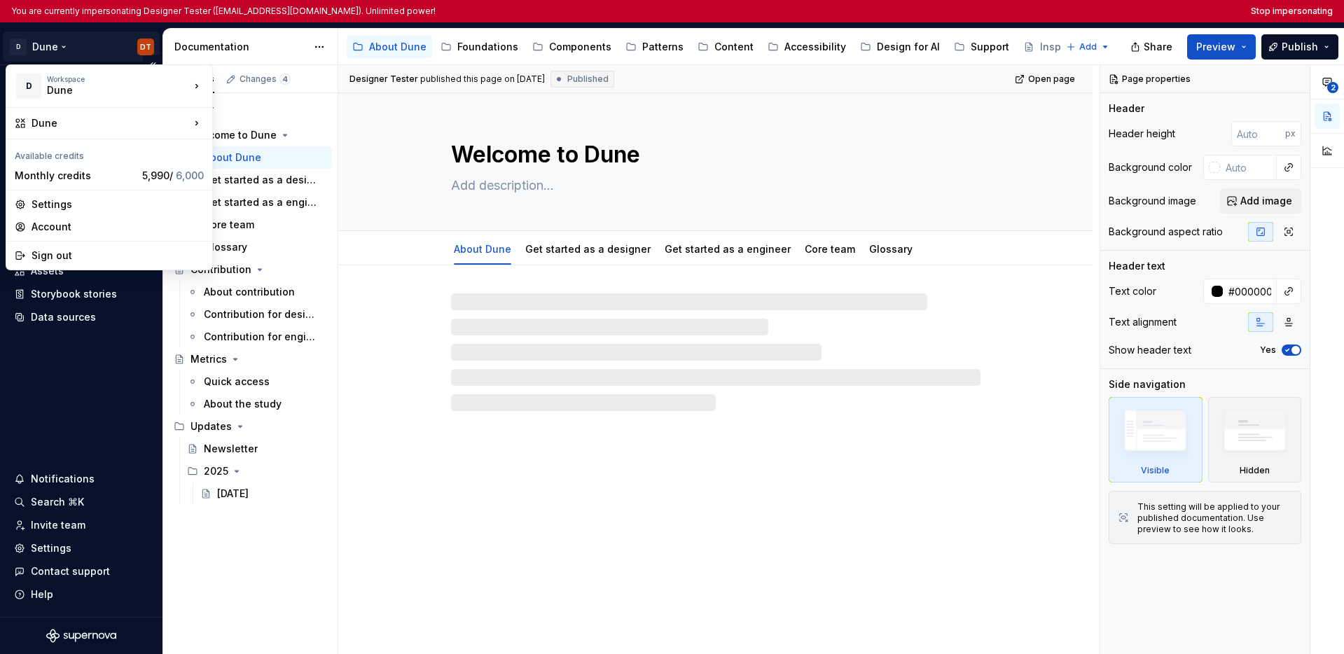
click at [72, 55] on html "You are currently impersonating Designer Tester (supernova-test@allegro.com). U…" at bounding box center [672, 327] width 1344 height 654
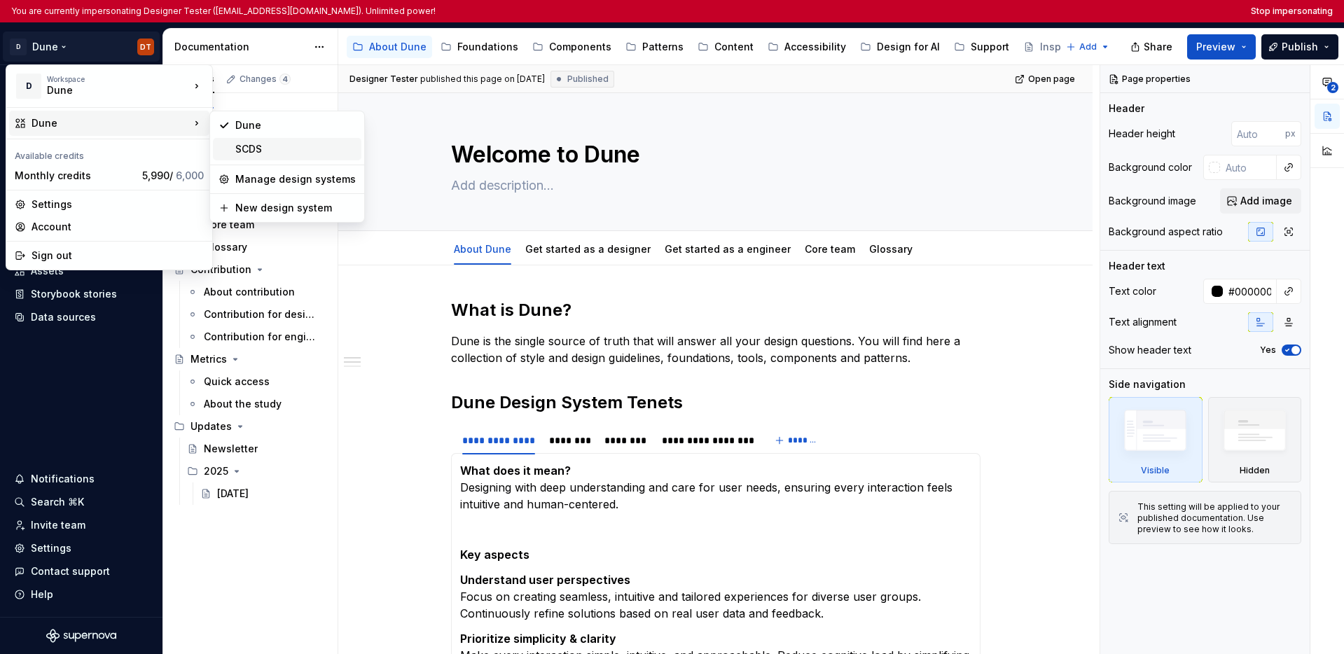
click at [228, 150] on div "SCDS" at bounding box center [287, 149] width 149 height 22
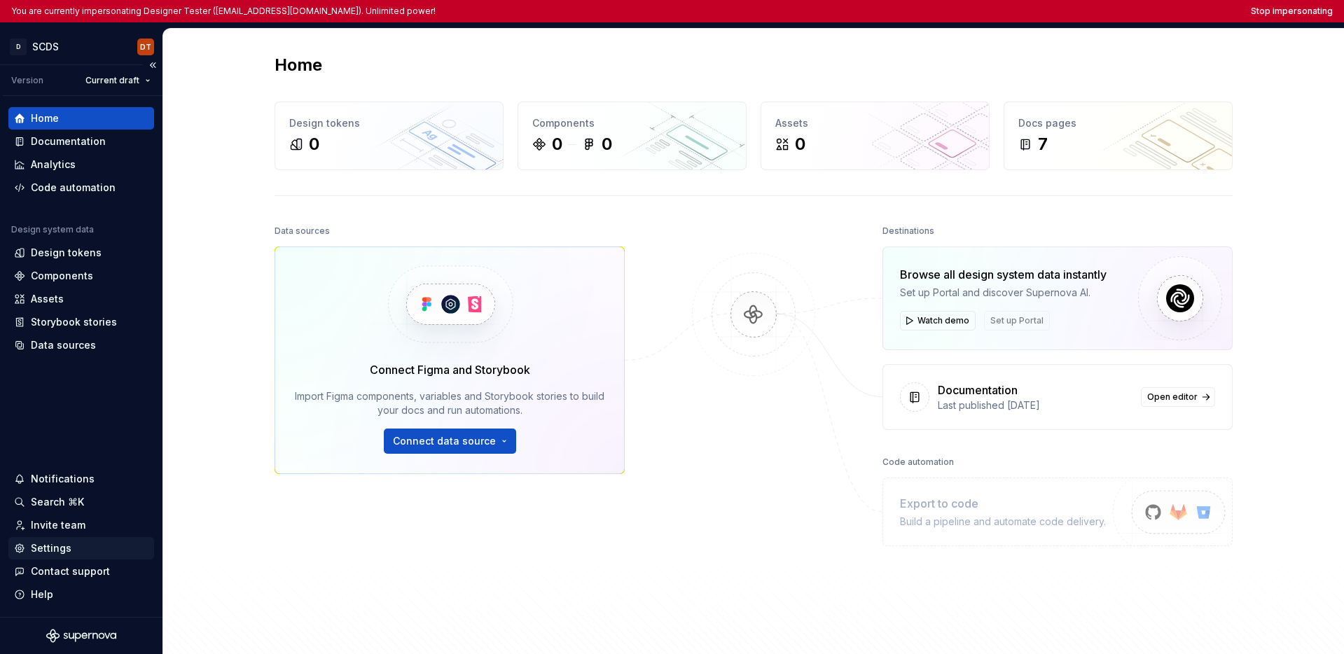
click at [60, 556] on div "Settings" at bounding box center [81, 548] width 146 height 22
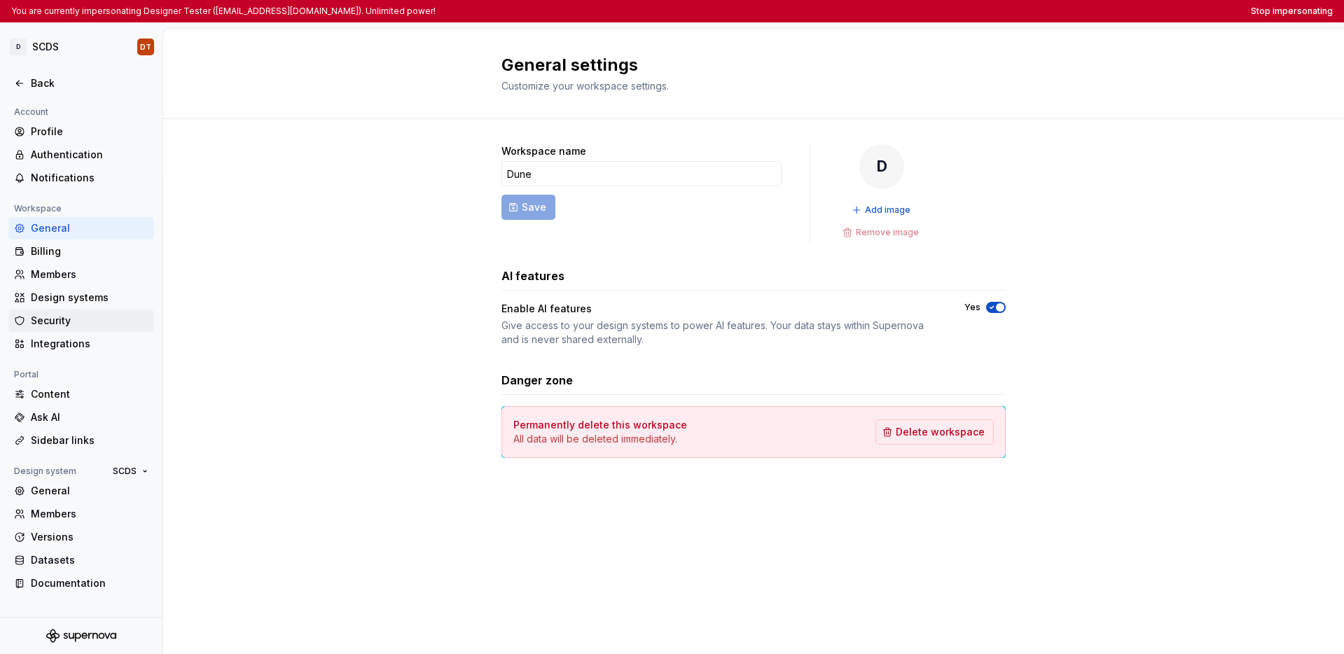
click at [80, 328] on div "Security" at bounding box center [81, 321] width 146 height 22
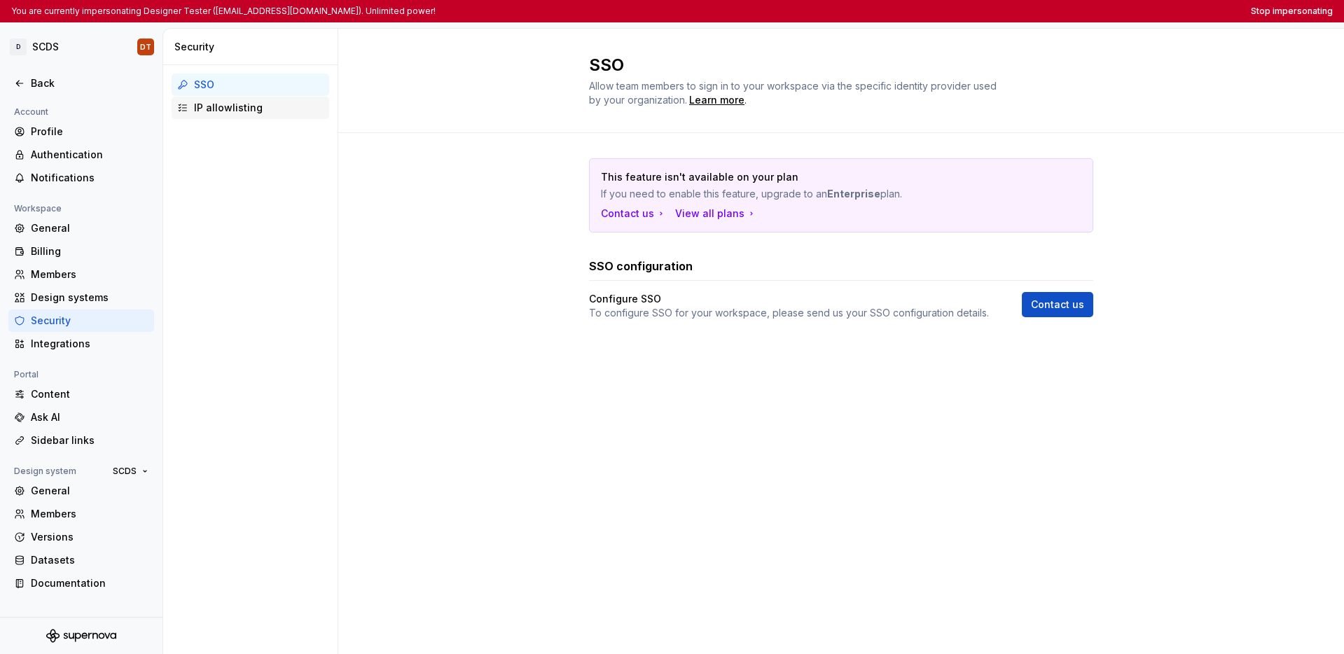
click at [223, 112] on div "IP allowlisting" at bounding box center [259, 108] width 130 height 14
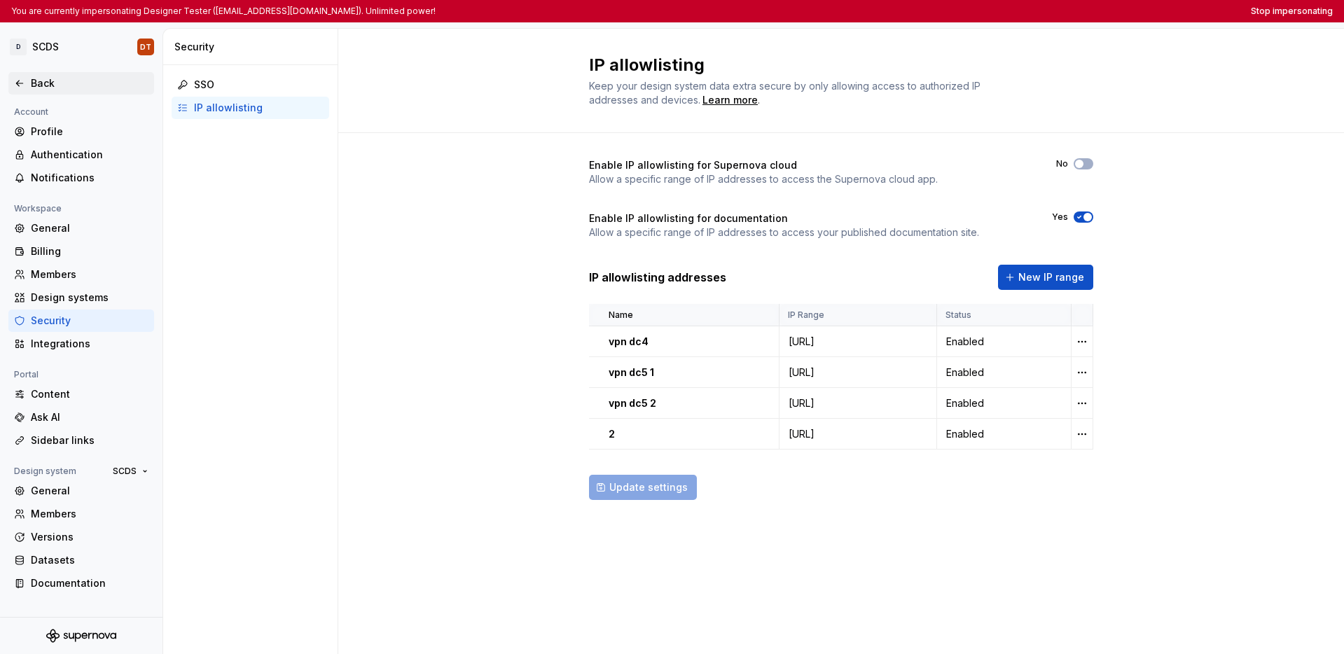
click at [45, 94] on div "Back" at bounding box center [81, 83] width 146 height 22
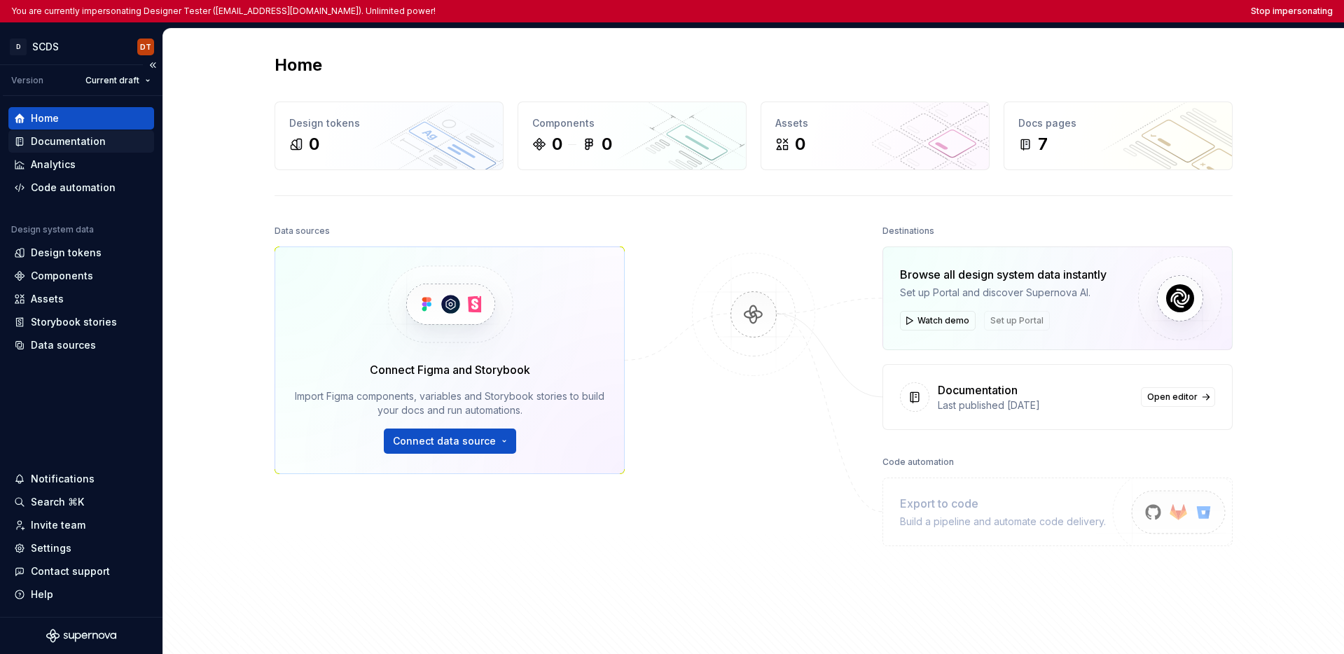
click at [46, 141] on div "Documentation" at bounding box center [68, 142] width 75 height 14
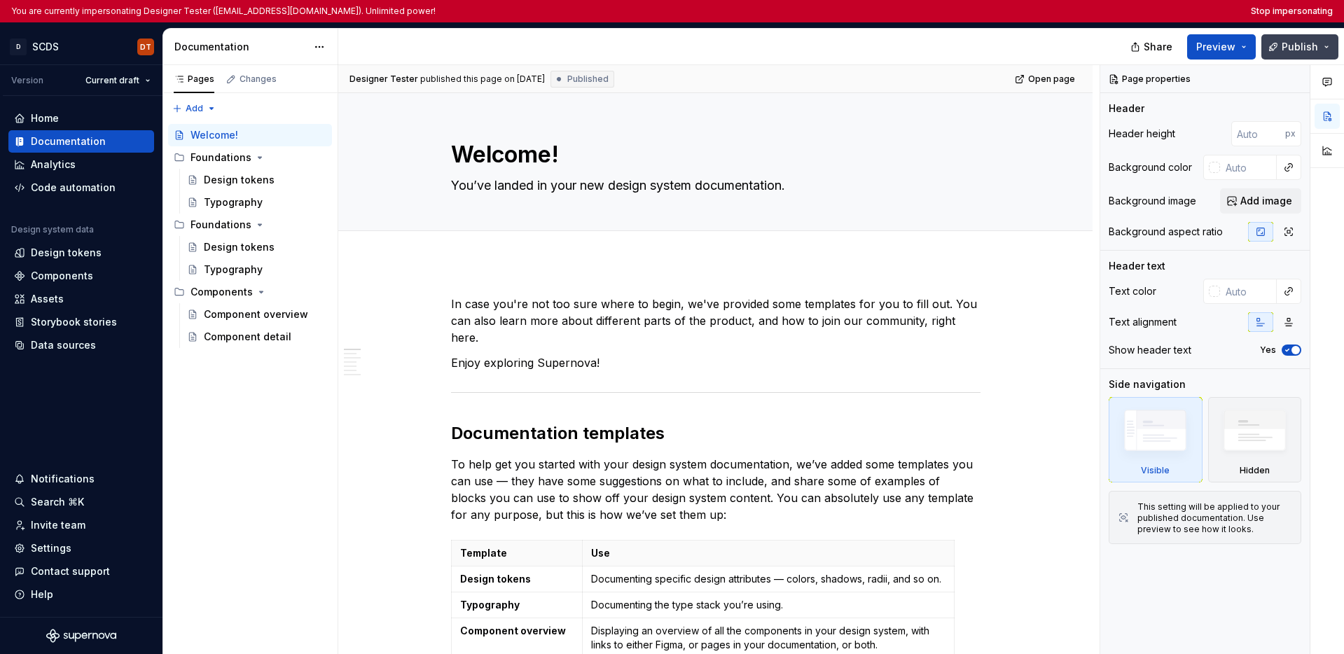
click at [812, 46] on button "Publish" at bounding box center [1300, 46] width 77 height 25
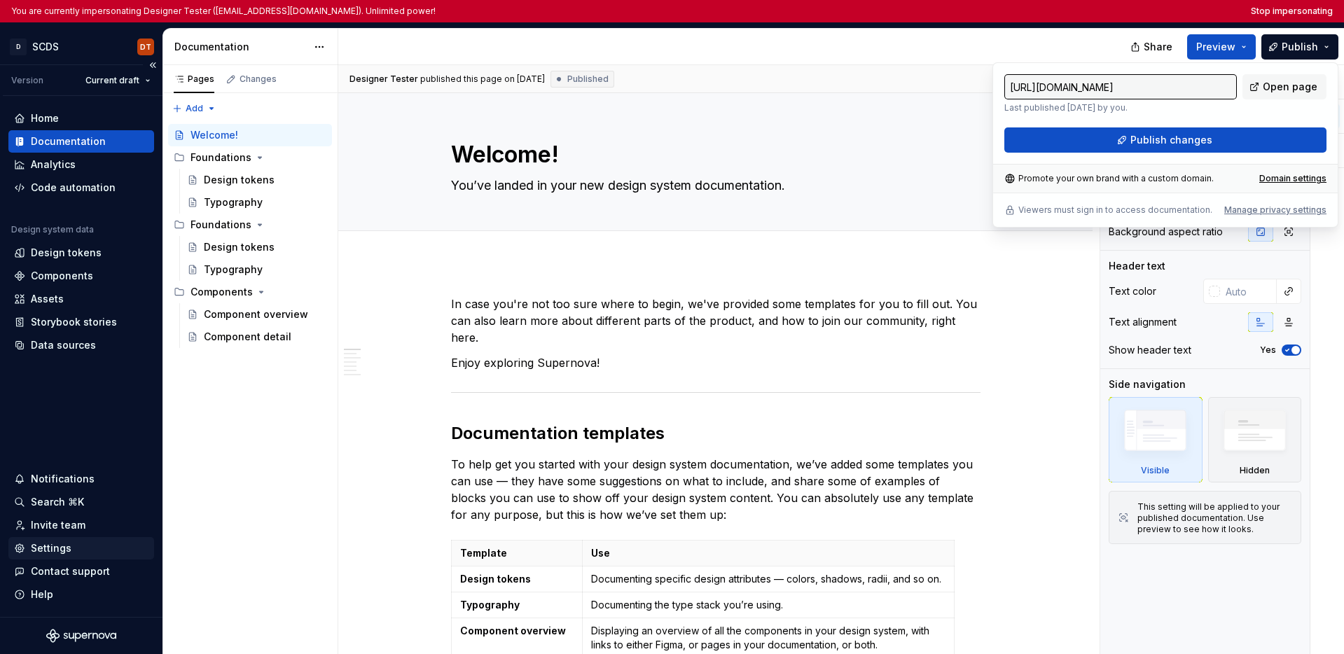
click at [44, 550] on div "Settings" at bounding box center [51, 549] width 41 height 14
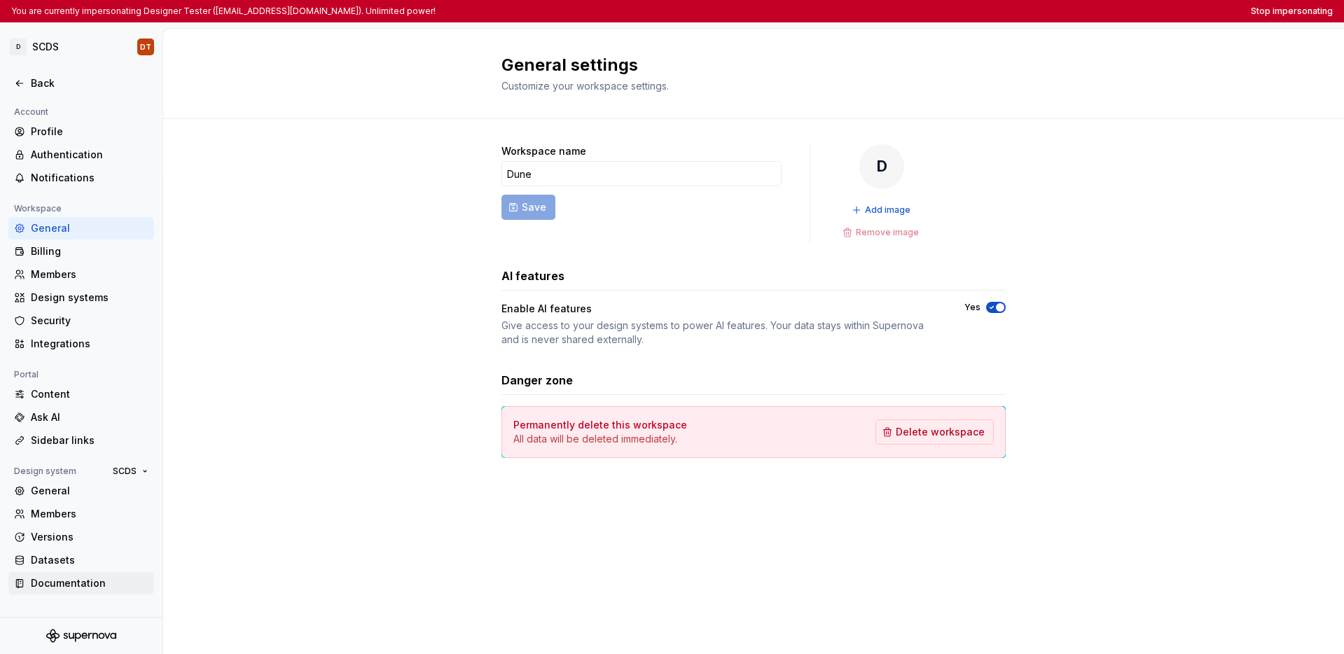
click at [67, 582] on div "Documentation" at bounding box center [90, 584] width 118 height 14
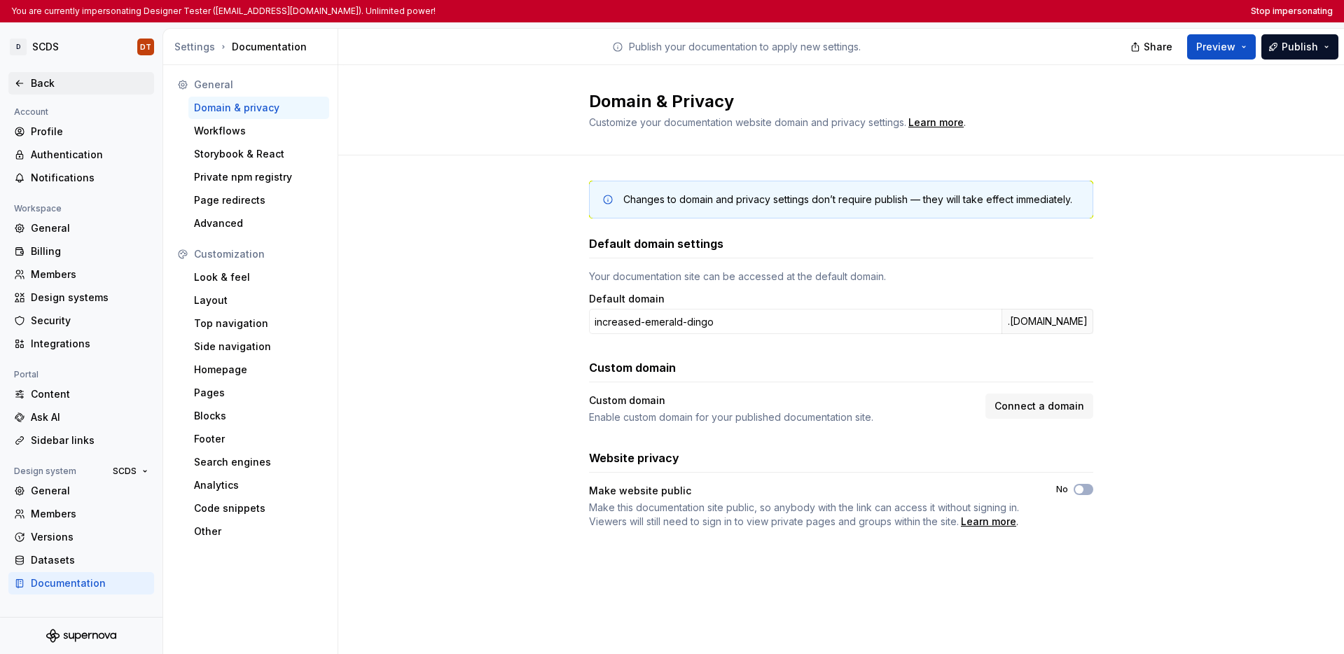
click at [27, 88] on div "Back" at bounding box center [81, 83] width 135 height 14
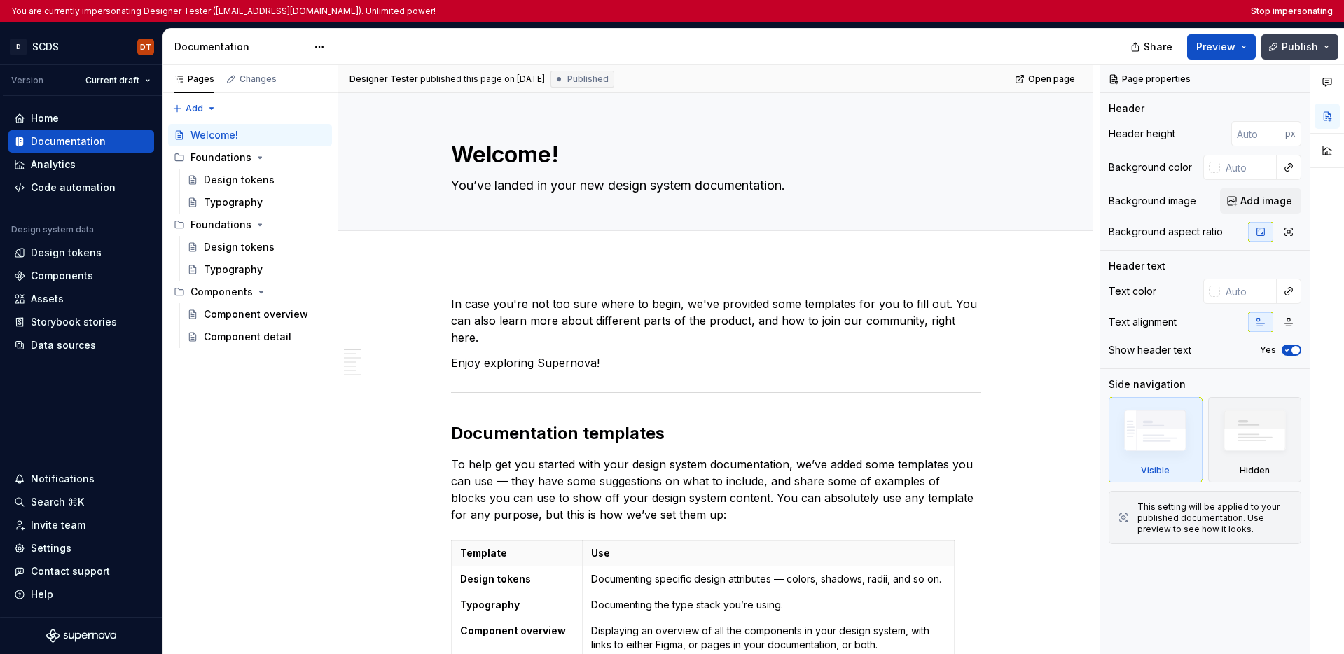
click at [812, 44] on button "Publish" at bounding box center [1300, 46] width 77 height 25
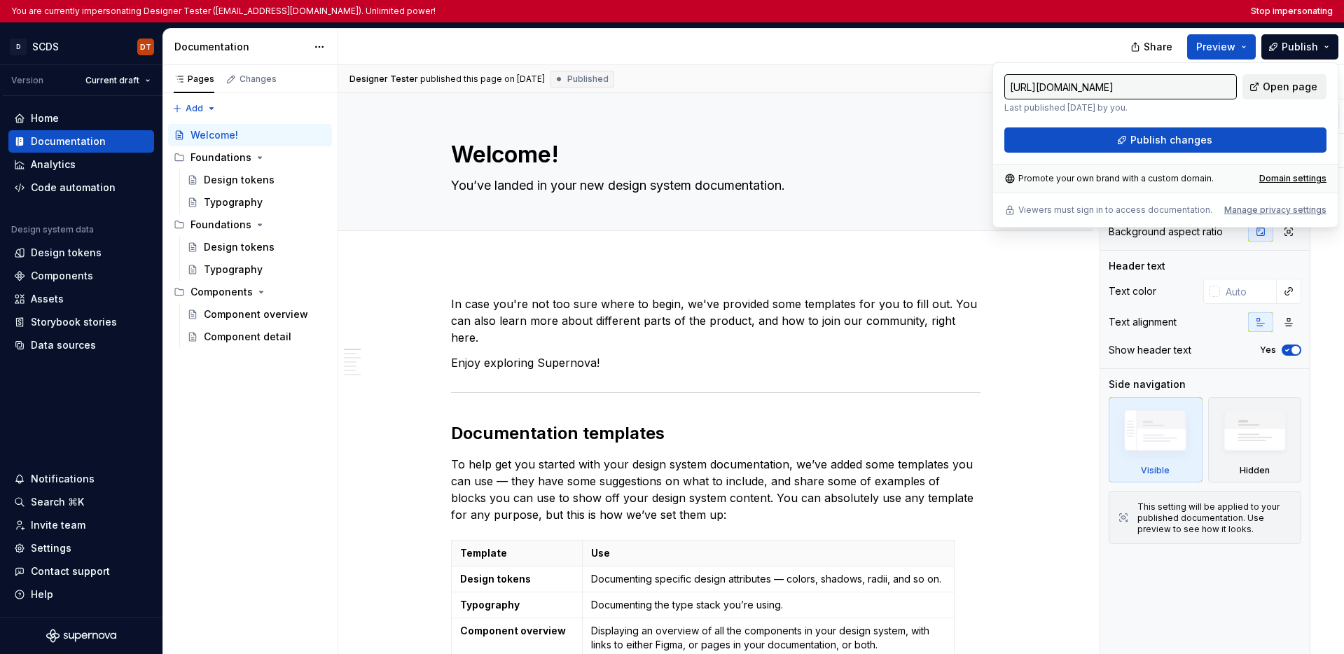
click at [812, 83] on span "Open page" at bounding box center [1290, 87] width 55 height 14
click at [41, 45] on html "You are currently impersonating Designer Tester (supernova-test@allegro.com). U…" at bounding box center [672, 327] width 1344 height 654
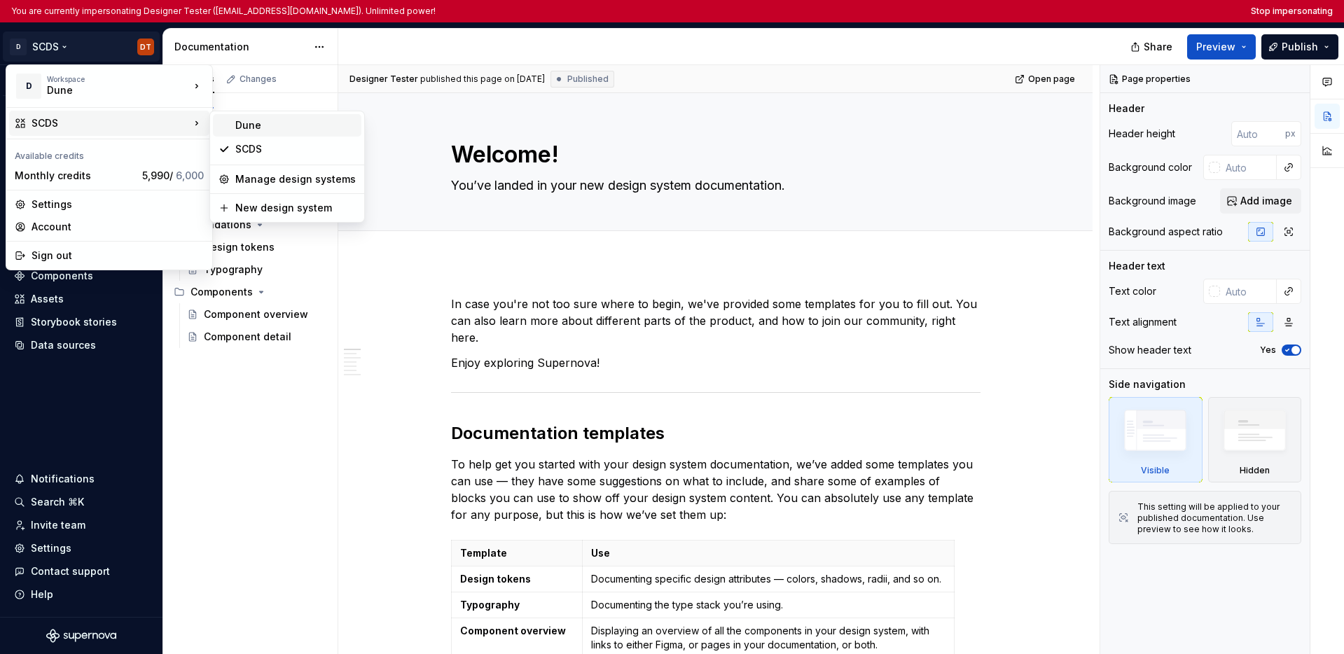
click at [233, 130] on div "Dune" at bounding box center [287, 125] width 149 height 22
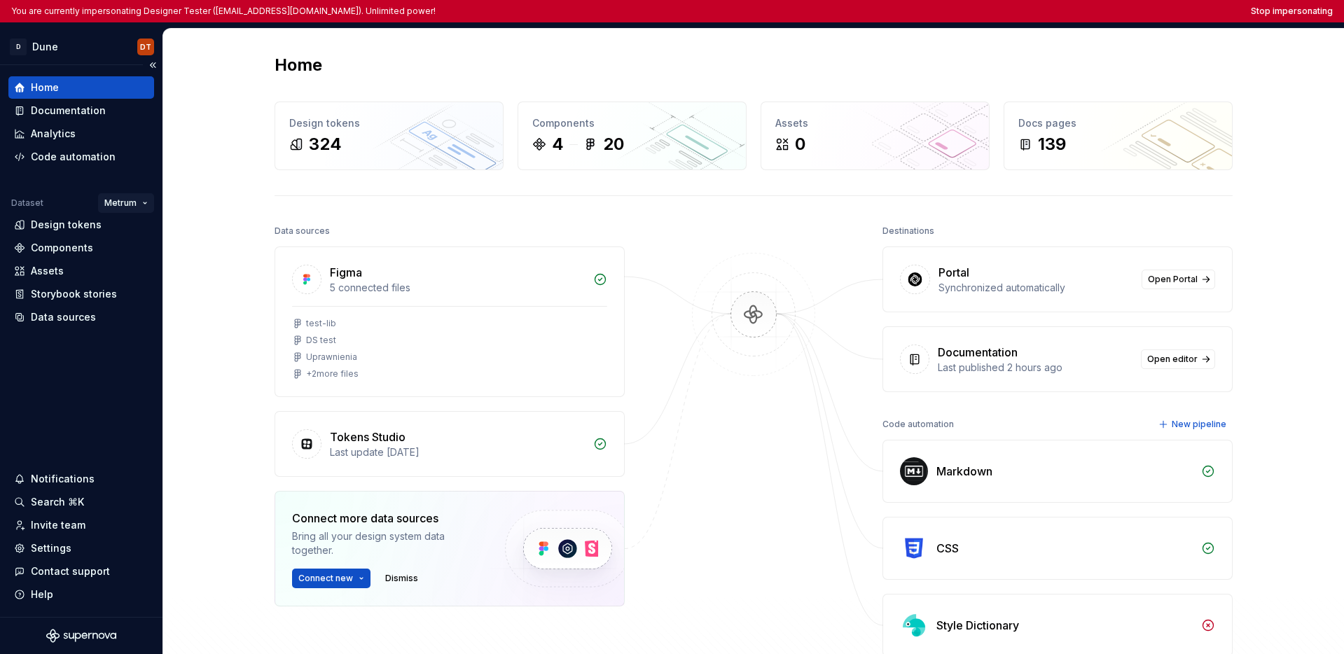
click at [118, 207] on html "You are currently impersonating Designer Tester (supernova-test@allegro.com). U…" at bounding box center [672, 327] width 1344 height 654
click at [62, 398] on html "You are currently impersonating Designer Tester (supernova-test@allegro.com). U…" at bounding box center [672, 327] width 1344 height 654
click at [68, 119] on div "Documentation" at bounding box center [81, 110] width 146 height 22
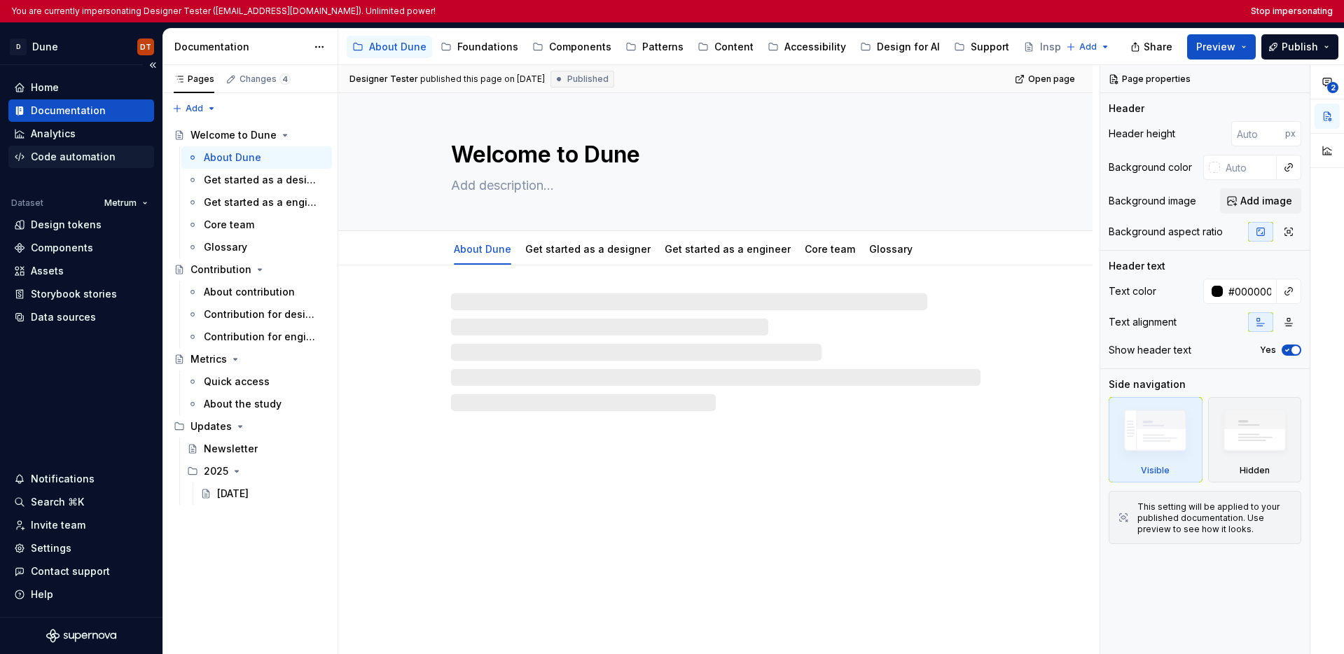
type textarea "*"
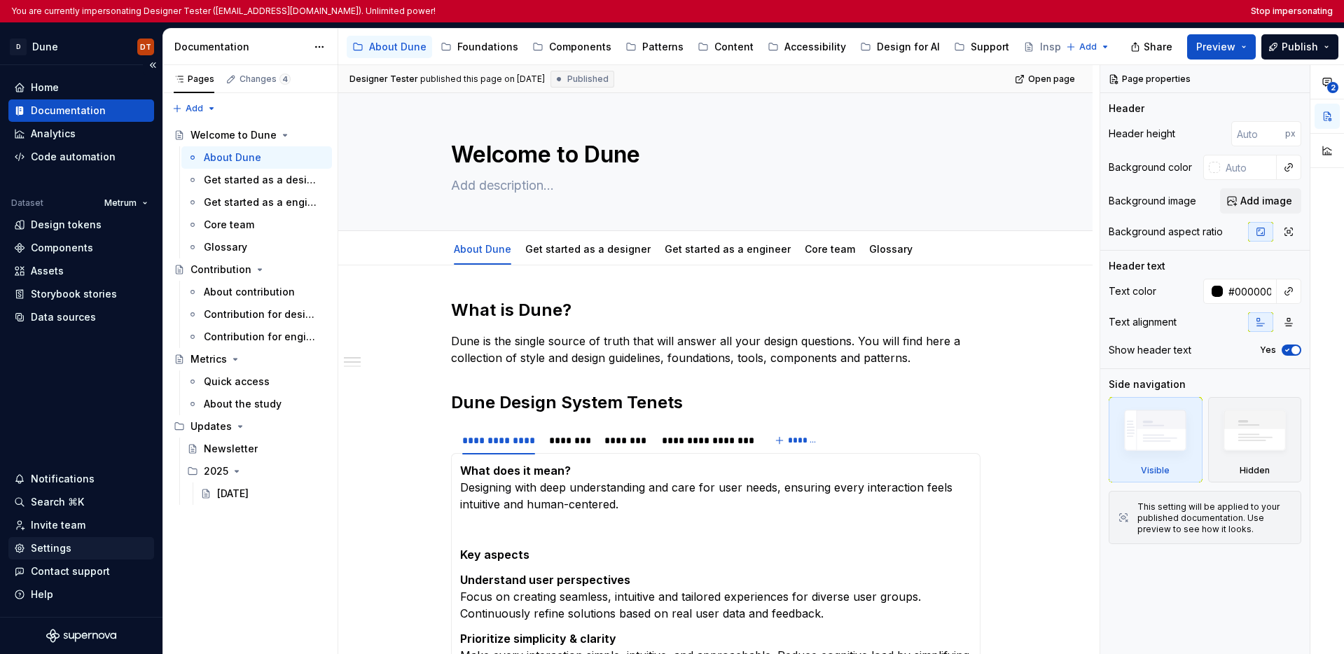
click at [78, 553] on div "Settings" at bounding box center [81, 549] width 135 height 14
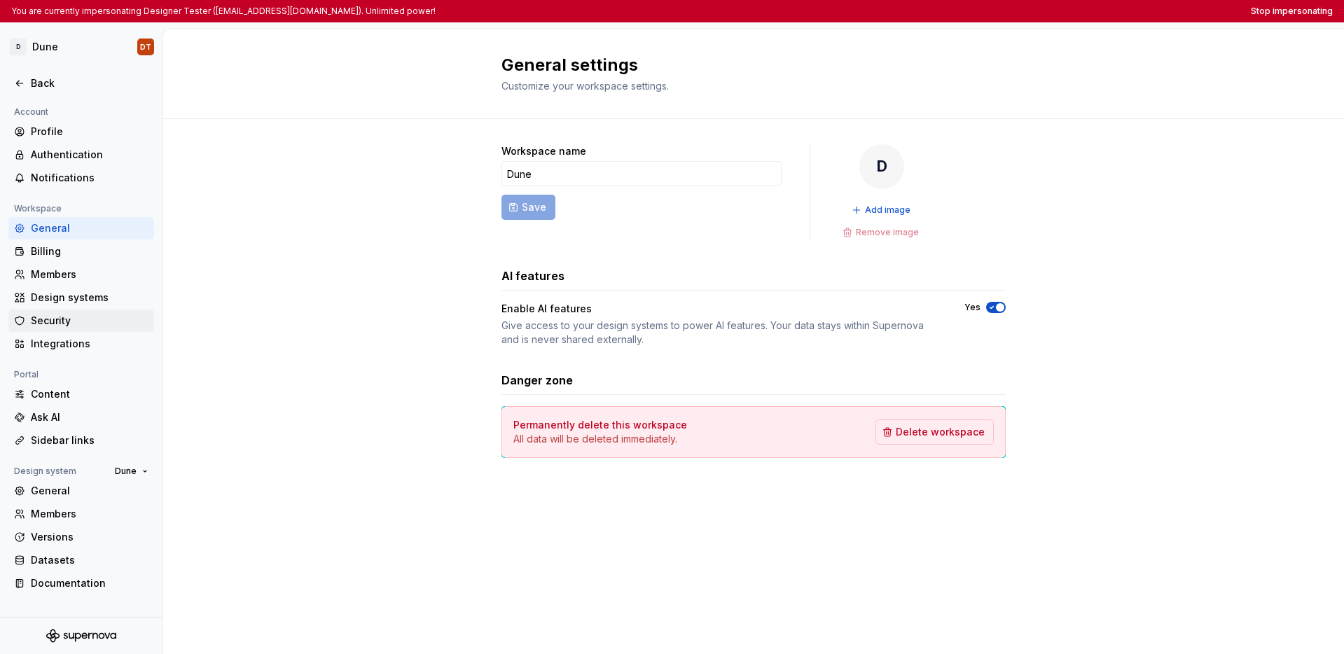
click at [73, 314] on div "Security" at bounding box center [90, 321] width 118 height 14
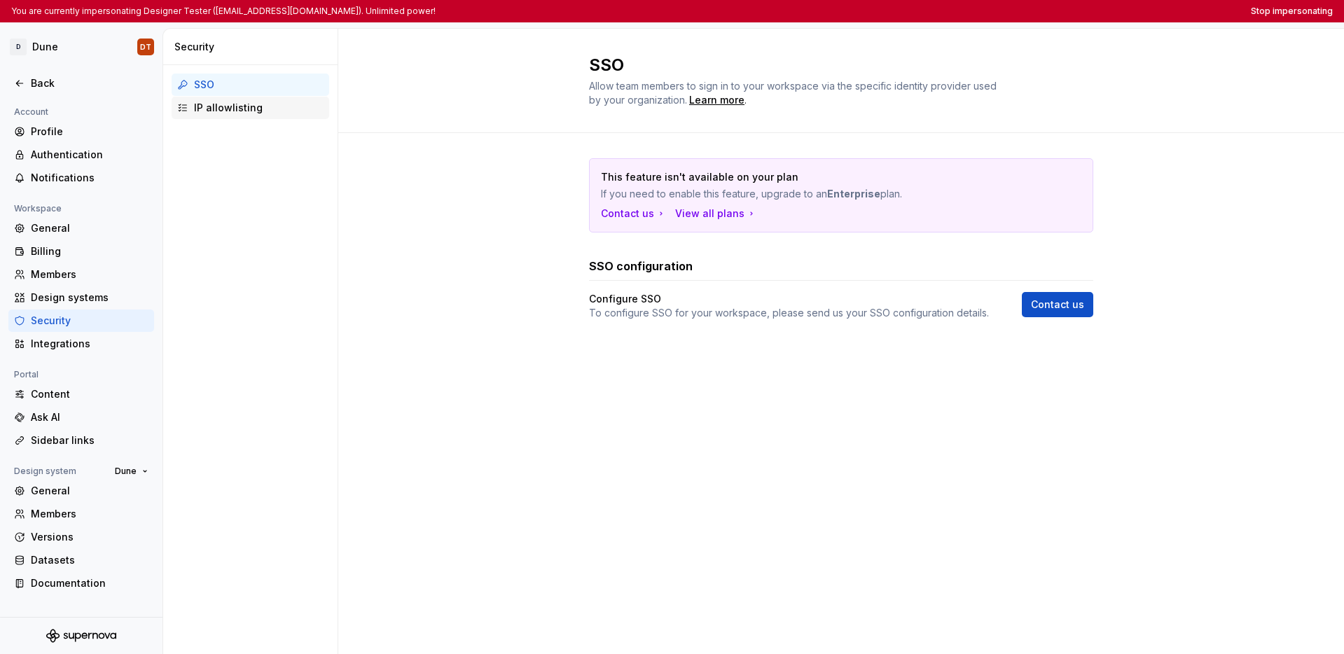
click at [257, 114] on div "IP allowlisting" at bounding box center [259, 108] width 130 height 14
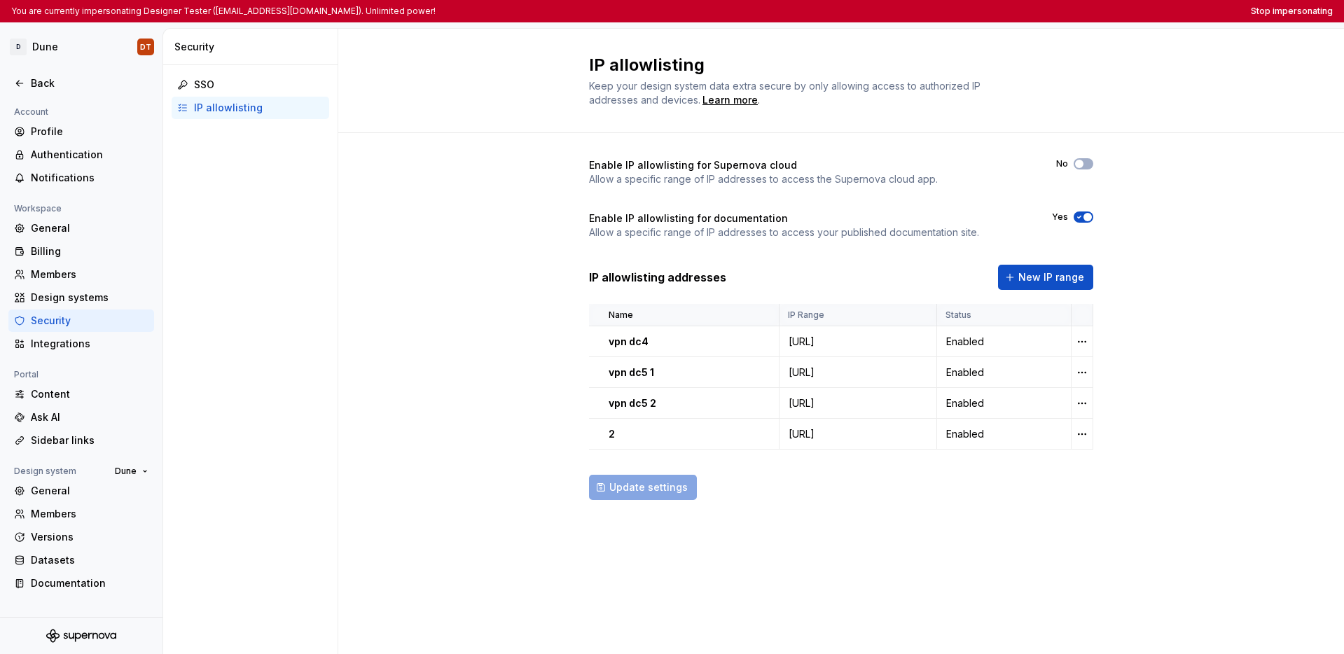
click at [420, 232] on div "Enable IP allowlisting for Supernova cloud Allow a specific range of IP address…" at bounding box center [841, 343] width 1006 height 420
click at [440, 229] on div "Enable IP allowlisting for Supernova cloud Allow a specific range of IP address…" at bounding box center [841, 343] width 1006 height 420
click at [812, 13] on button "Stop impersonating" at bounding box center [1292, 11] width 82 height 11
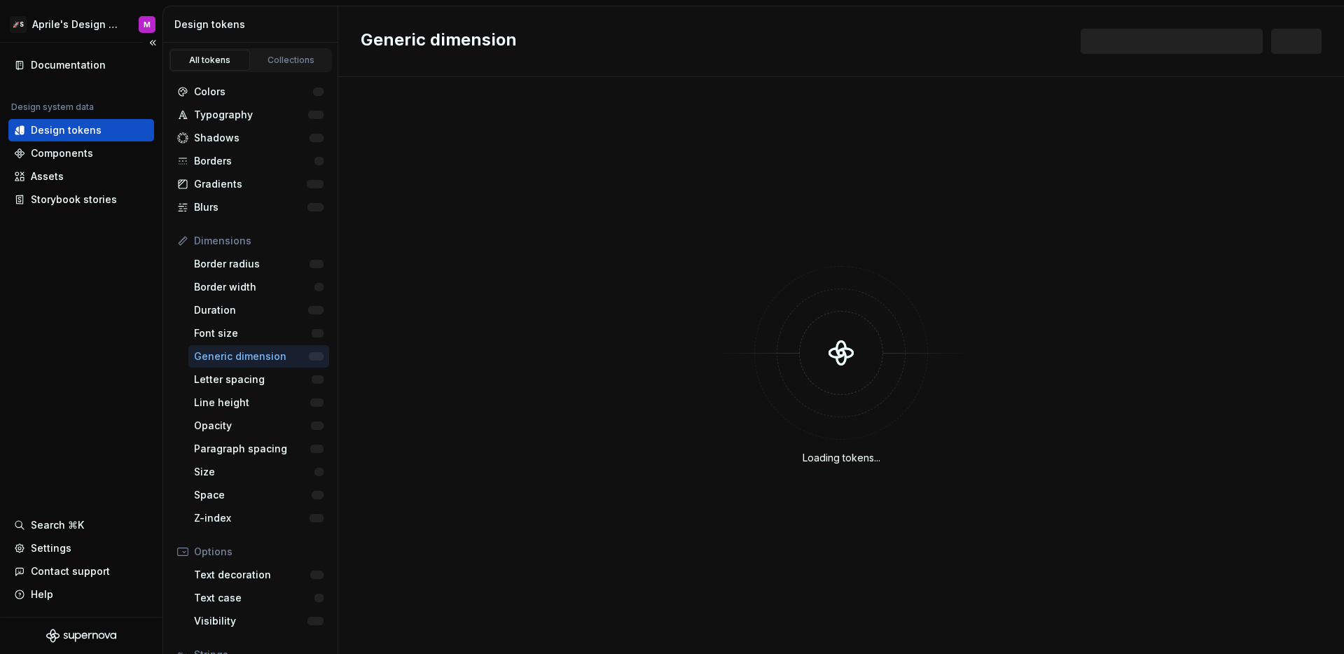
click at [86, 357] on div "Documentation Design system data Design tokens Components Assets Storybook stor…" at bounding box center [81, 330] width 163 height 574
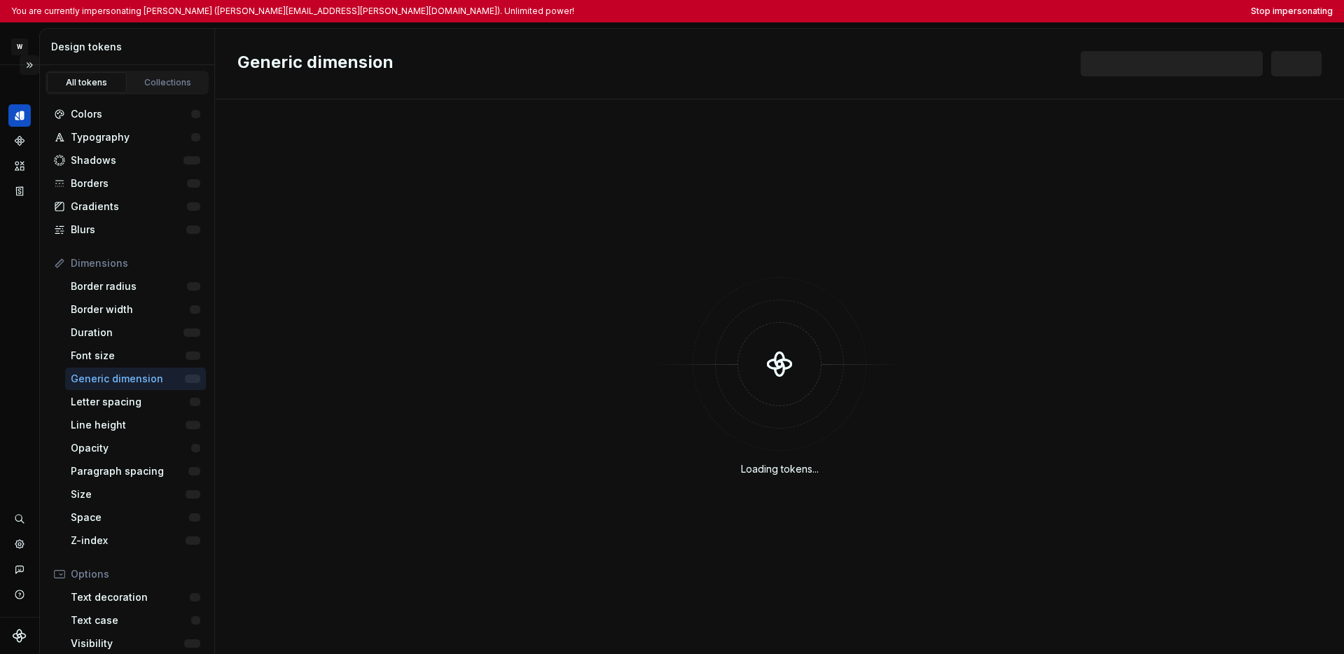
click at [32, 68] on button "Expand sidebar" at bounding box center [30, 65] width 20 height 20
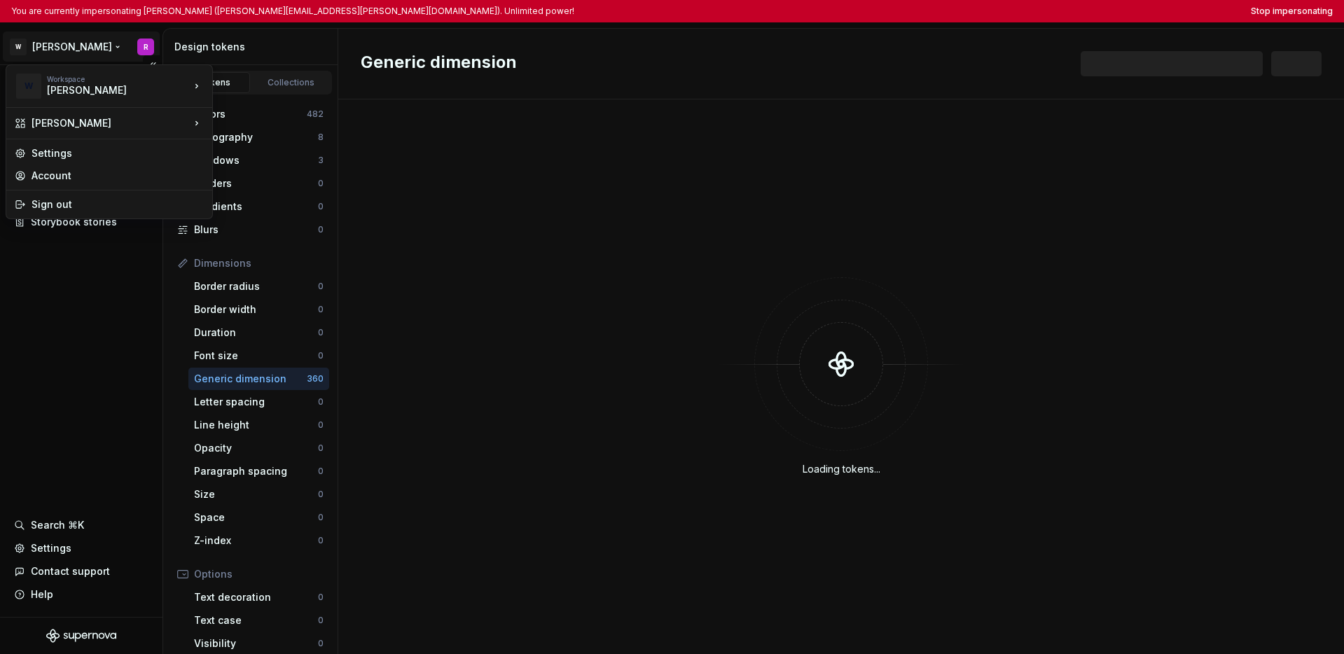
click at [48, 52] on html "You are currently impersonating [PERSON_NAME] ([PERSON_NAME][EMAIL_ADDRESS][PER…" at bounding box center [672, 327] width 1344 height 654
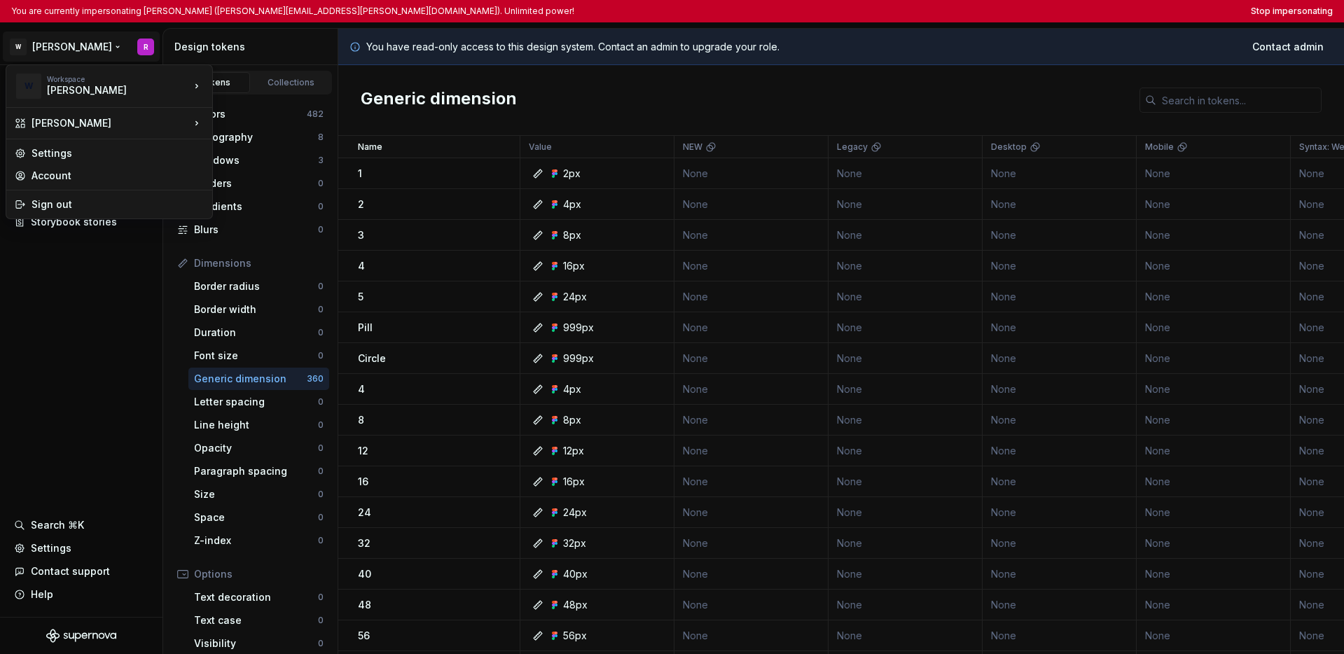
click at [57, 359] on html "You are currently impersonating [PERSON_NAME] ([PERSON_NAME][EMAIL_ADDRESS][PER…" at bounding box center [672, 327] width 1344 height 654
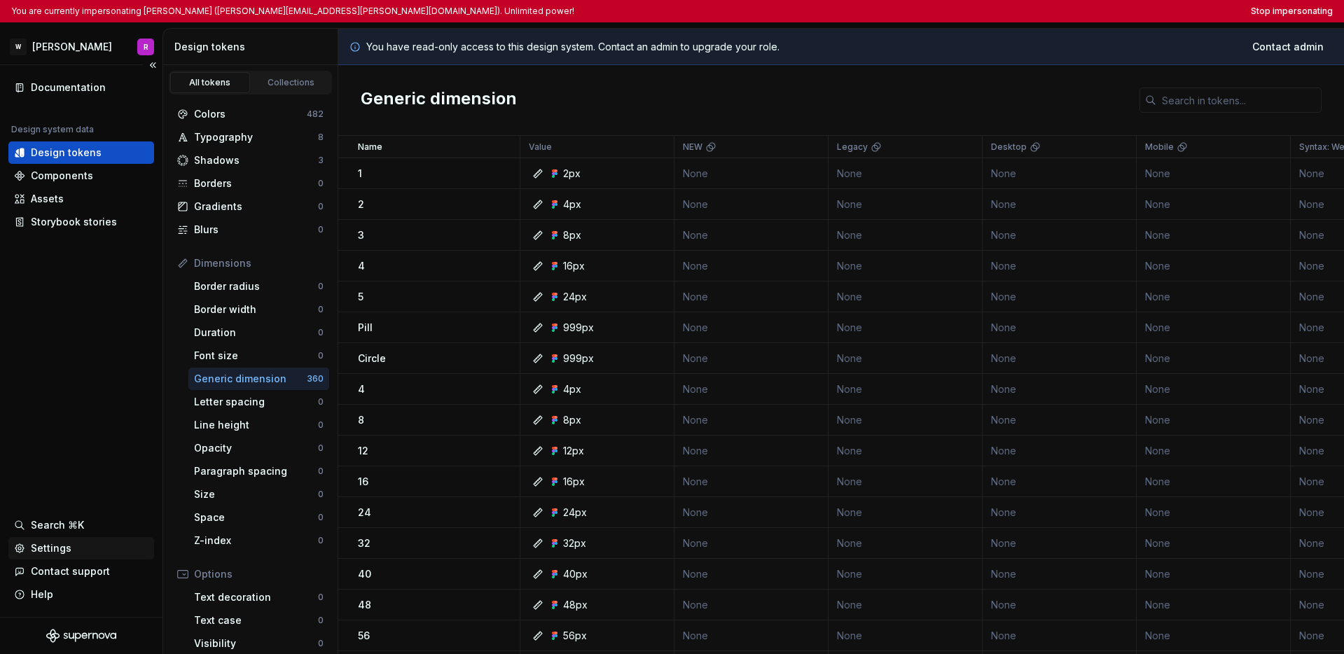
click at [76, 548] on div "Settings" at bounding box center [81, 549] width 135 height 14
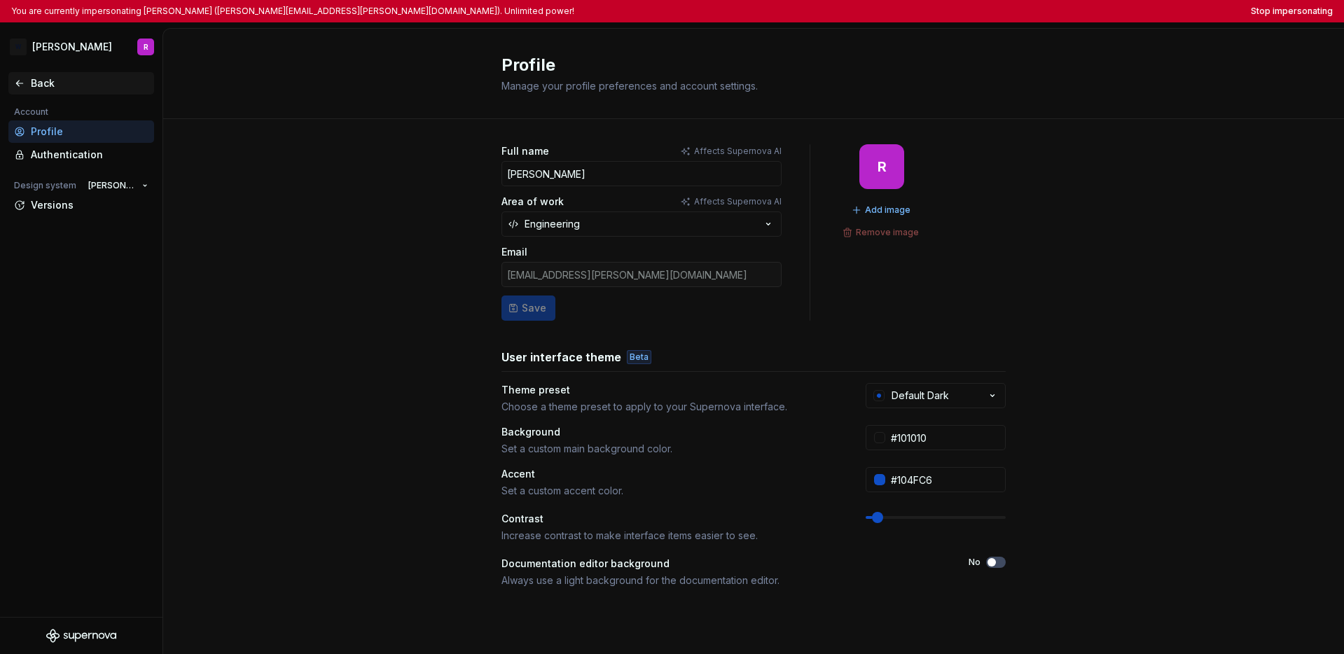
click at [43, 88] on div "Back" at bounding box center [90, 83] width 118 height 14
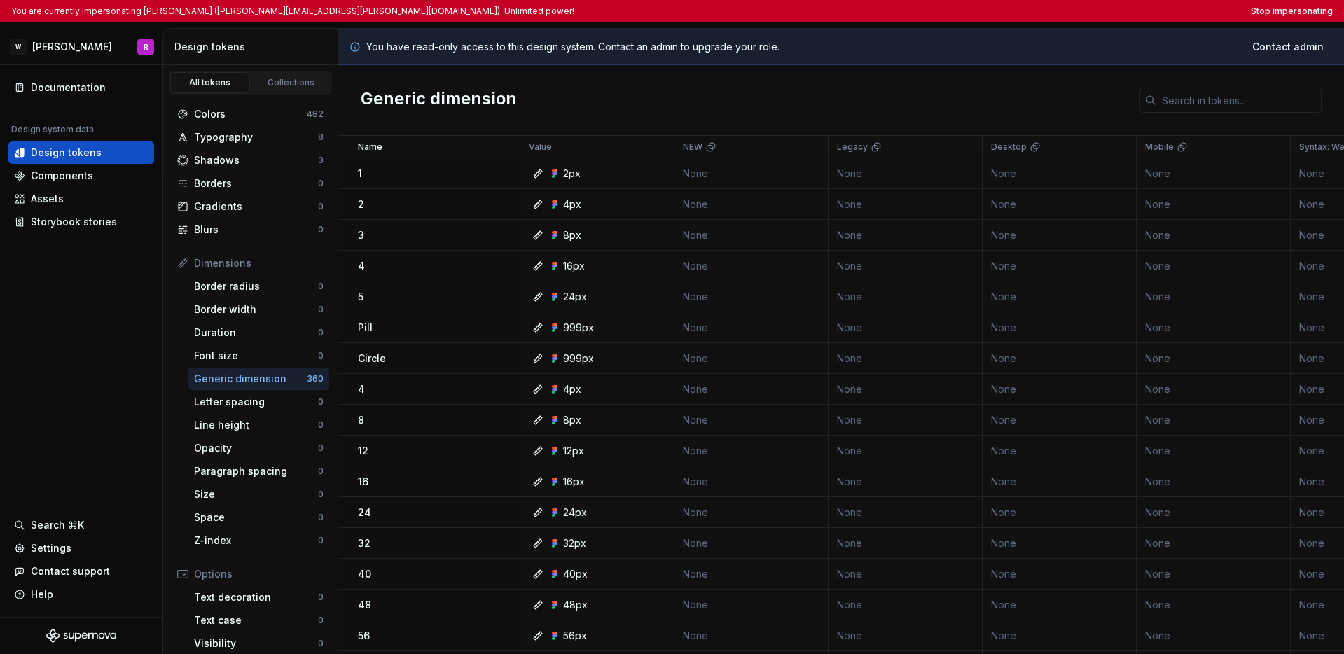
click at [812, 12] on button "Stop impersonating" at bounding box center [1292, 11] width 82 height 11
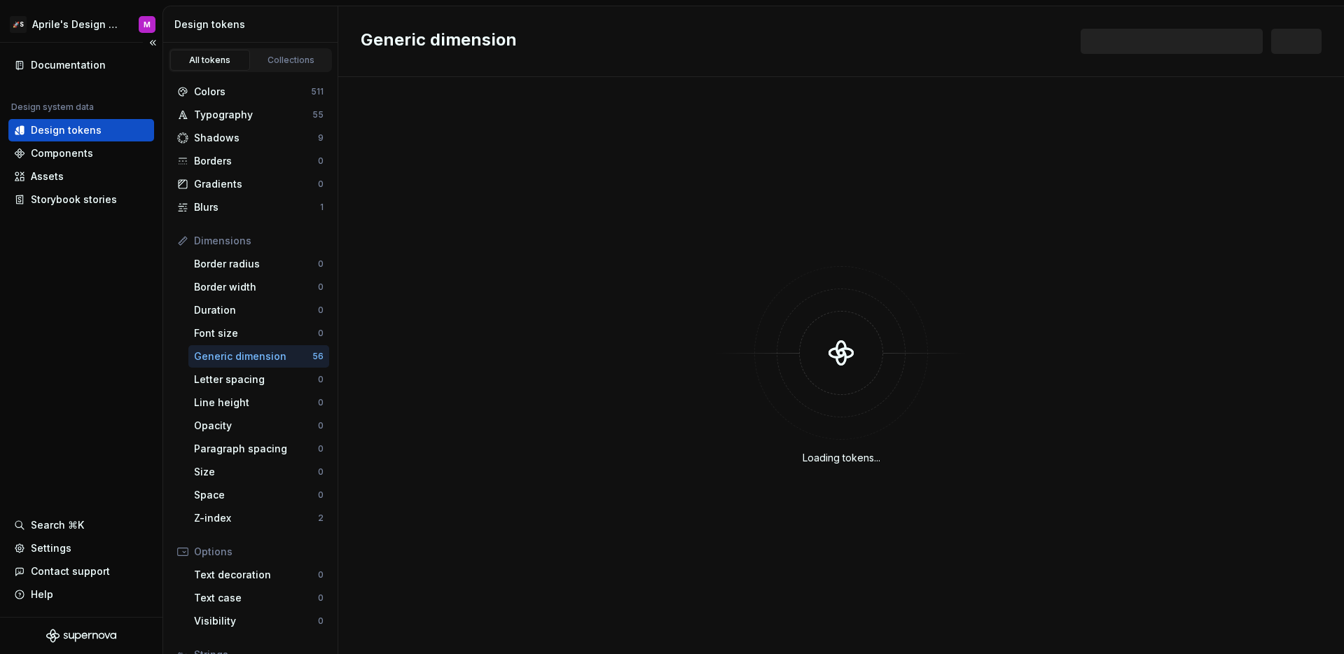
click at [146, 389] on div "Documentation Design system data Design tokens Components Assets Storybook stor…" at bounding box center [81, 330] width 163 height 574
